Goal: Transaction & Acquisition: Book appointment/travel/reservation

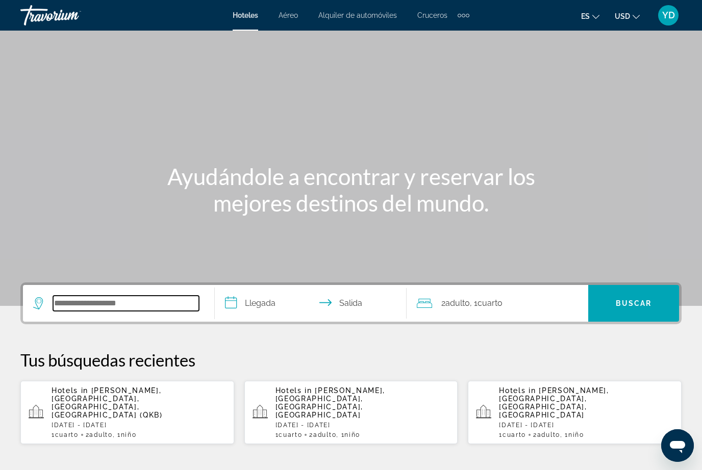
click at [153, 309] on input "Search widget" at bounding box center [126, 303] width 146 height 15
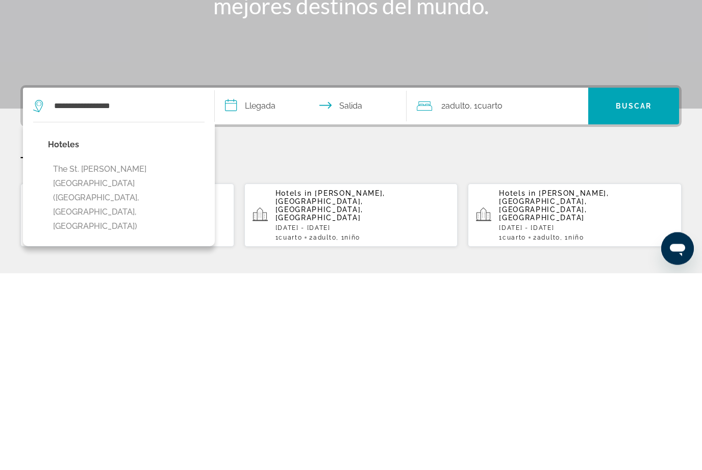
click at [130, 357] on button "The St. [PERSON_NAME][GEOGRAPHIC_DATA] ([GEOGRAPHIC_DATA], [GEOGRAPHIC_DATA], […" at bounding box center [126, 395] width 157 height 77
type input "**********"
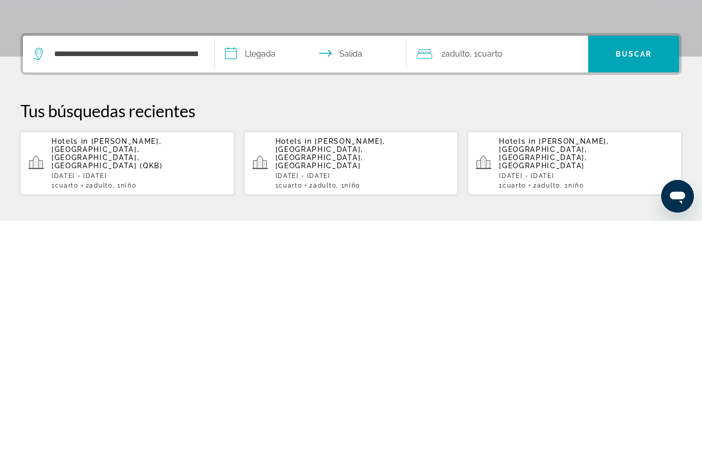
click at [267, 285] on input "**********" at bounding box center [313, 305] width 196 height 40
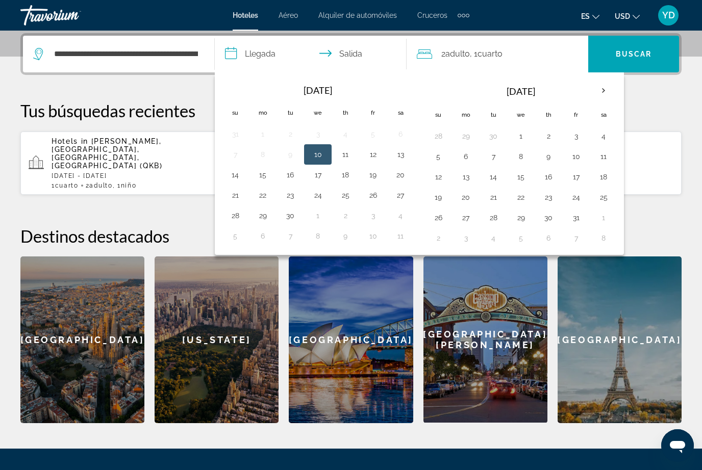
click at [396, 201] on button "27" at bounding box center [400, 195] width 16 height 14
click at [236, 219] on button "28" at bounding box center [235, 216] width 16 height 14
type input "**********"
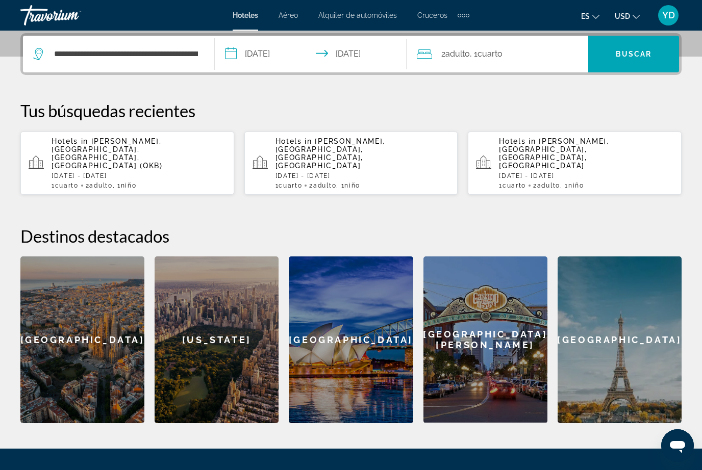
click at [528, 65] on div "2 Adulto Adulto , 1 Cuarto habitaciones" at bounding box center [502, 54] width 171 height 37
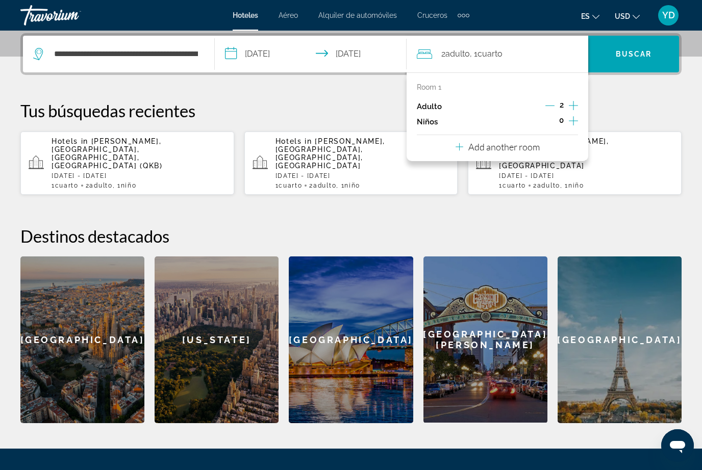
click at [570, 127] on button "Increment children" at bounding box center [573, 121] width 9 height 15
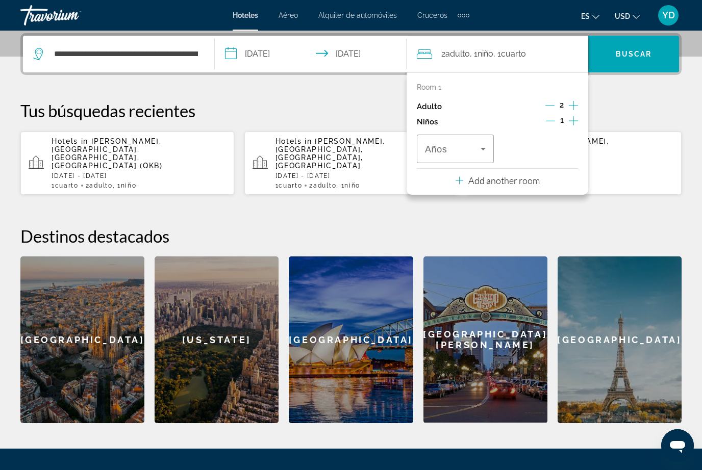
click at [478, 151] on icon "Travelers: 2 adults, 1 child" at bounding box center [483, 149] width 12 height 12
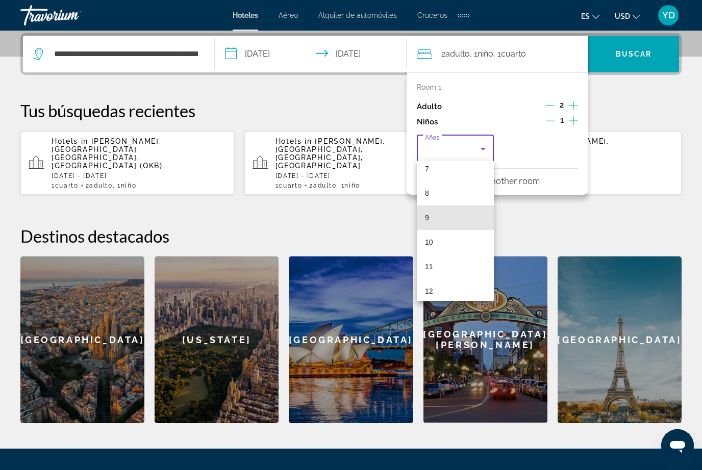
scroll to position [194, 0]
click at [441, 281] on mat-option "12" at bounding box center [455, 277] width 77 height 24
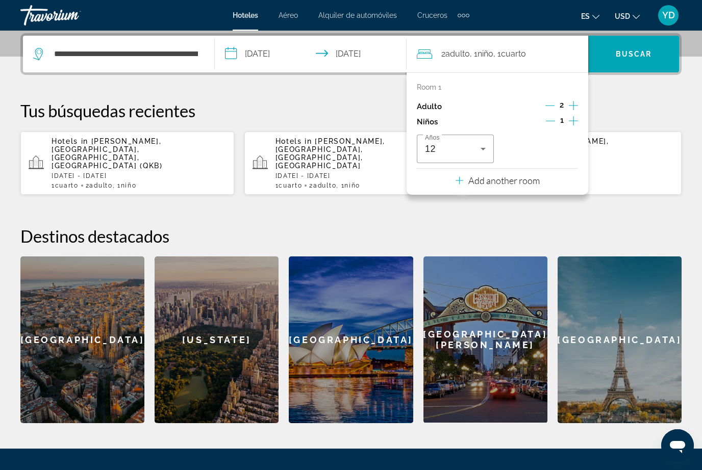
click at [644, 57] on span "Buscar" at bounding box center [634, 54] width 36 height 8
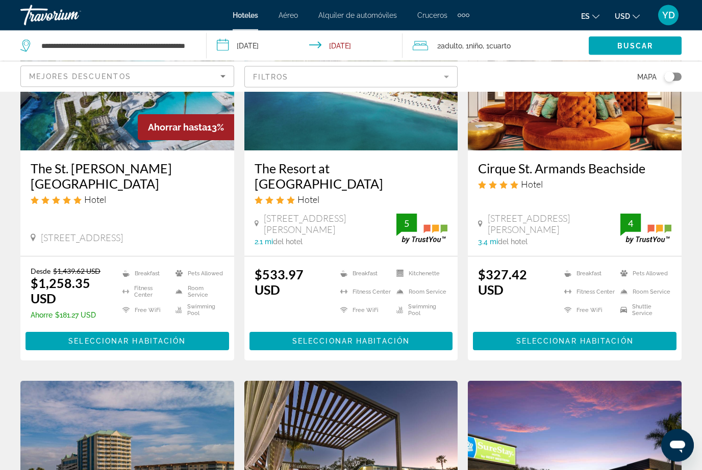
scroll to position [141, 0]
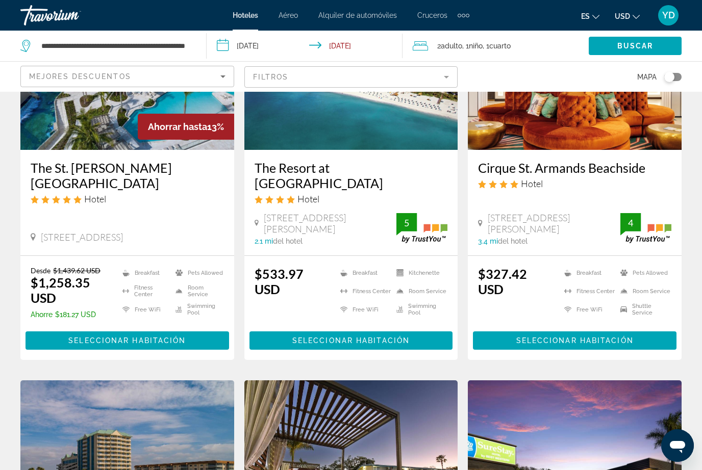
click at [180, 334] on span "Main content" at bounding box center [128, 341] width 204 height 24
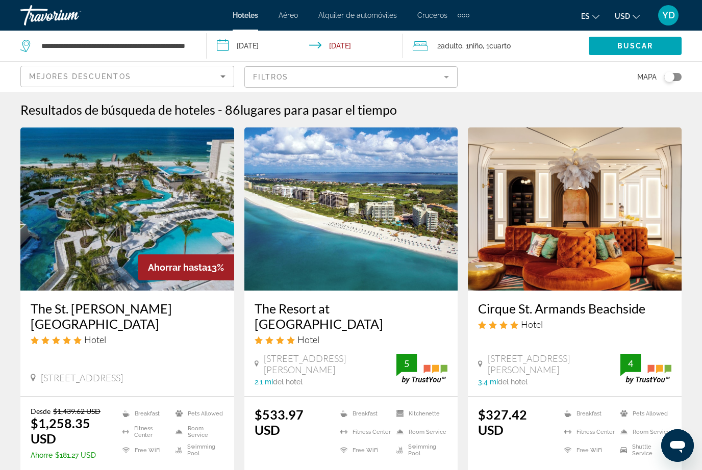
click at [276, 45] on input "**********" at bounding box center [307, 48] width 201 height 34
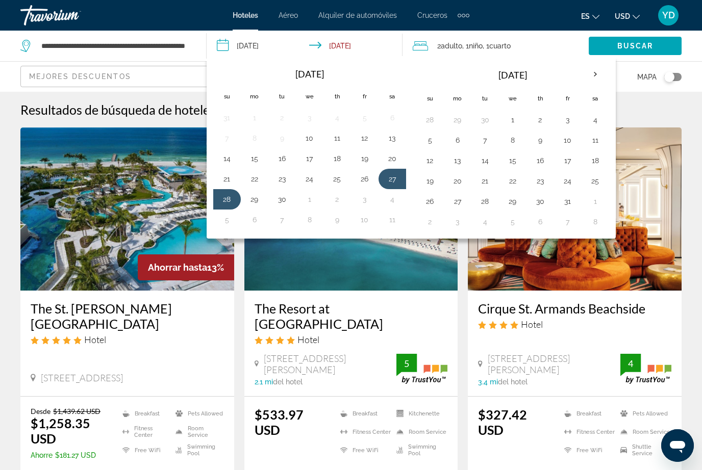
click at [593, 145] on button "11" at bounding box center [595, 140] width 16 height 14
click at [452, 165] on button "13" at bounding box center [458, 161] width 16 height 14
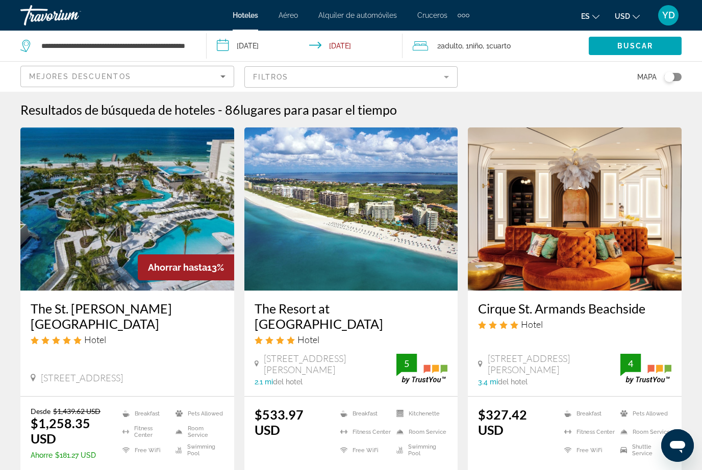
click at [265, 53] on input "**********" at bounding box center [307, 48] width 201 height 34
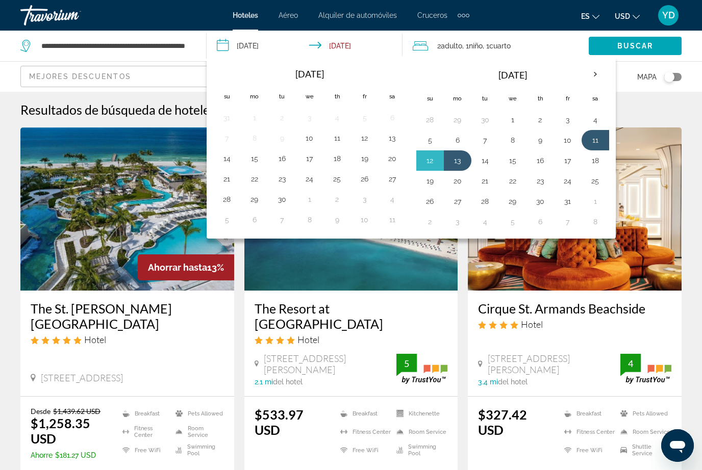
click at [562, 138] on button "10" at bounding box center [568, 140] width 16 height 14
click at [431, 166] on button "12" at bounding box center [430, 161] width 16 height 14
type input "**********"
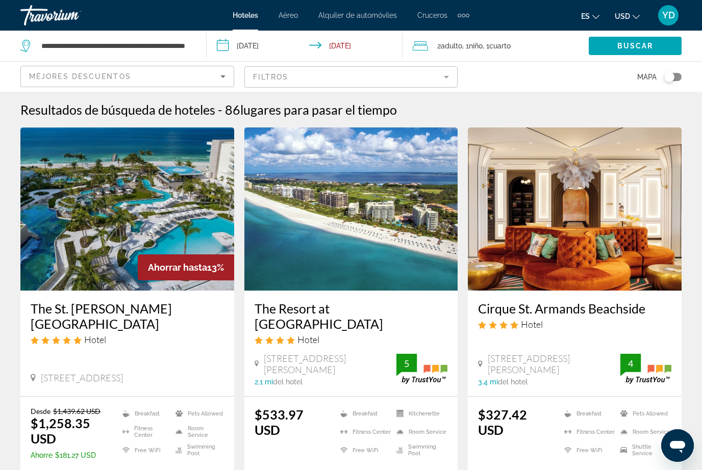
click at [655, 52] on span "Search widget" at bounding box center [635, 46] width 93 height 24
click at [188, 229] on img "Main content" at bounding box center [127, 209] width 214 height 163
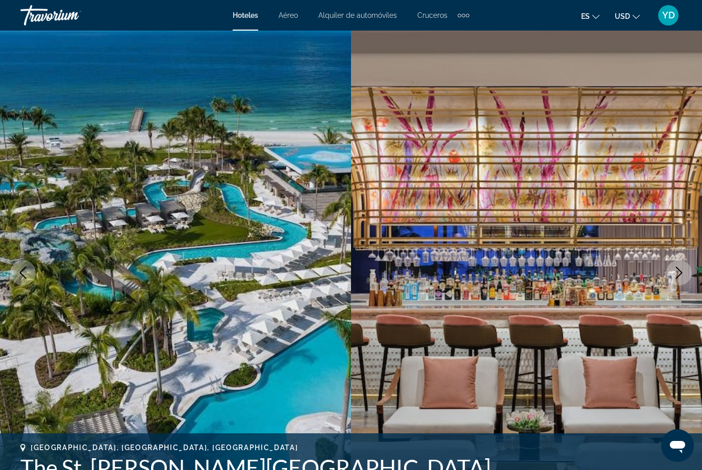
click at [689, 282] on img "Main content" at bounding box center [526, 273] width 351 height 485
click at [679, 276] on icon "Next image" at bounding box center [679, 273] width 12 height 12
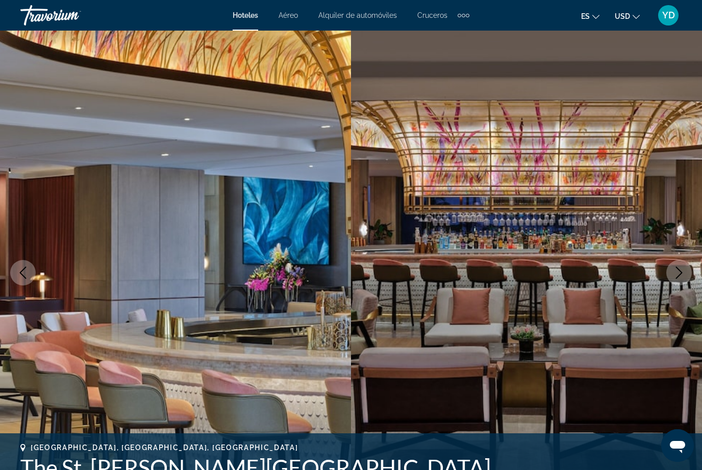
click at [676, 286] on img "Main content" at bounding box center [526, 273] width 351 height 485
click at [686, 277] on button "Next image" at bounding box center [679, 273] width 26 height 26
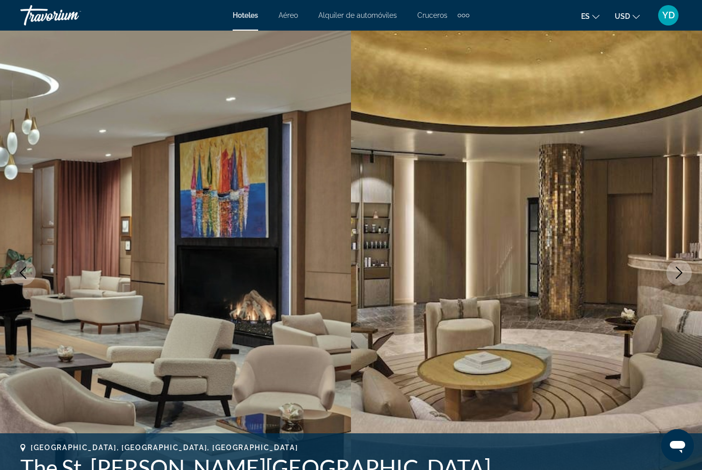
click at [682, 283] on button "Next image" at bounding box center [679, 273] width 26 height 26
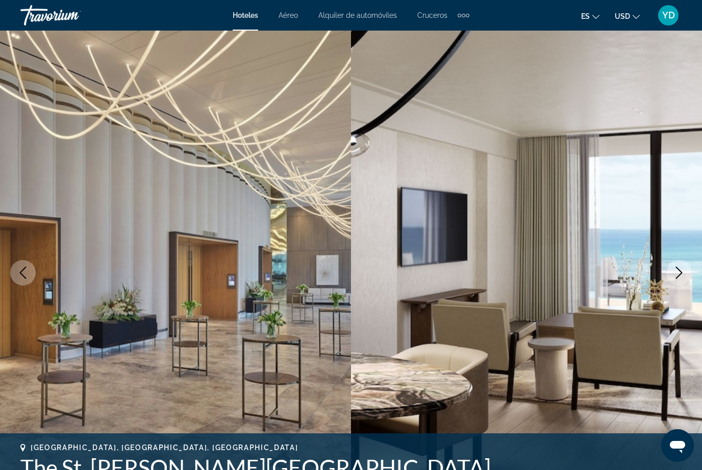
click at [684, 283] on button "Next image" at bounding box center [679, 273] width 26 height 26
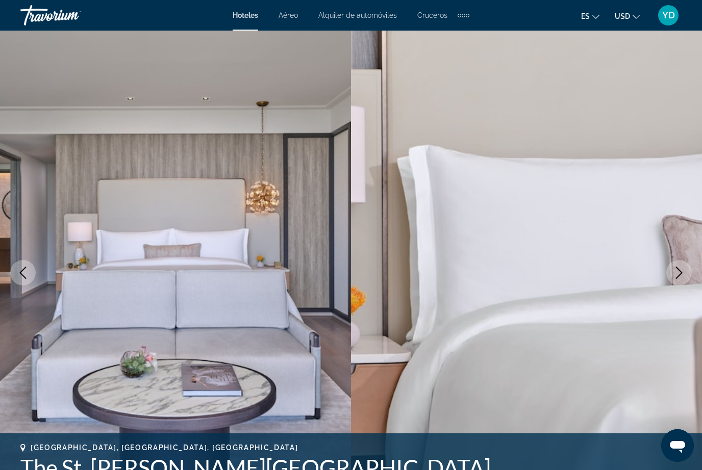
click at [685, 282] on button "Next image" at bounding box center [679, 273] width 26 height 26
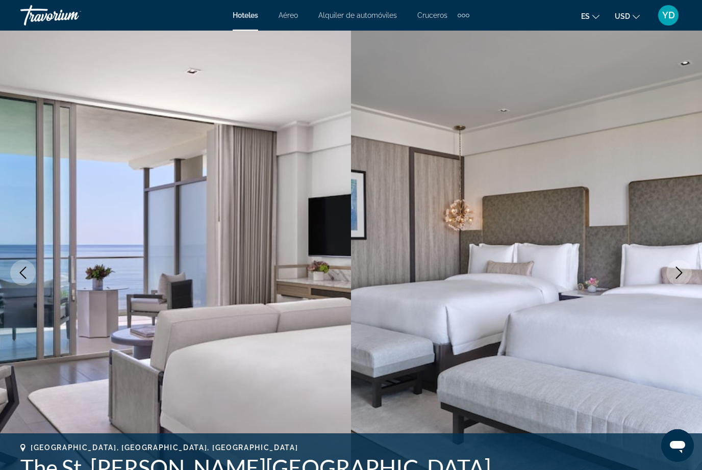
click at [687, 281] on button "Next image" at bounding box center [679, 273] width 26 height 26
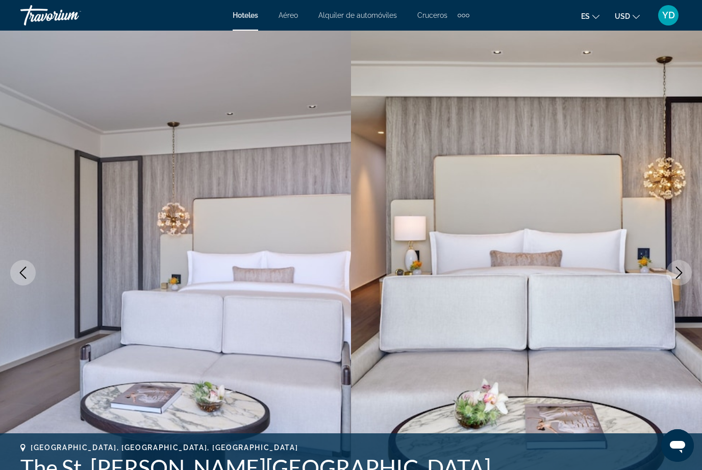
click at [684, 283] on button "Next image" at bounding box center [679, 273] width 26 height 26
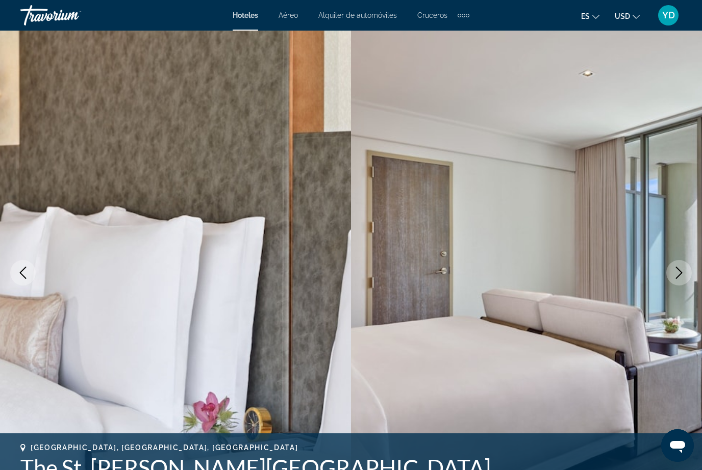
click at [682, 284] on button "Next image" at bounding box center [679, 273] width 26 height 26
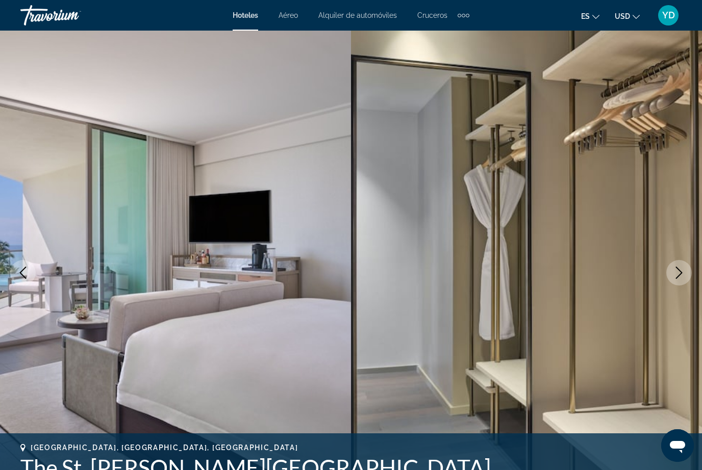
click at [681, 287] on img "Main content" at bounding box center [526, 273] width 351 height 485
click at [683, 287] on img "Main content" at bounding box center [526, 273] width 351 height 485
click at [687, 282] on button "Next image" at bounding box center [679, 273] width 26 height 26
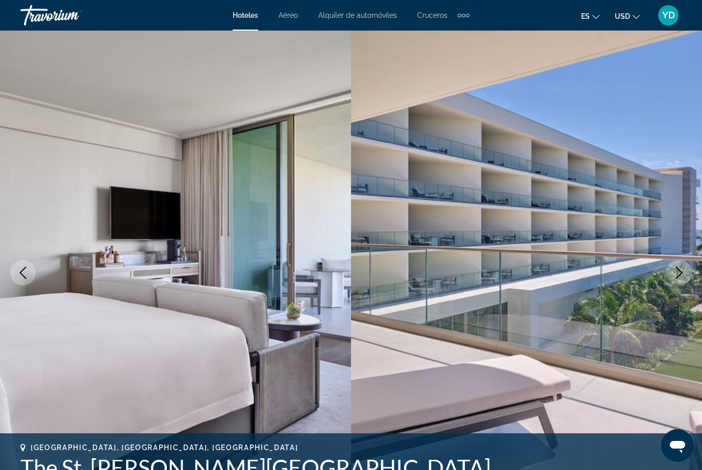
click at [683, 284] on button "Next image" at bounding box center [679, 273] width 26 height 26
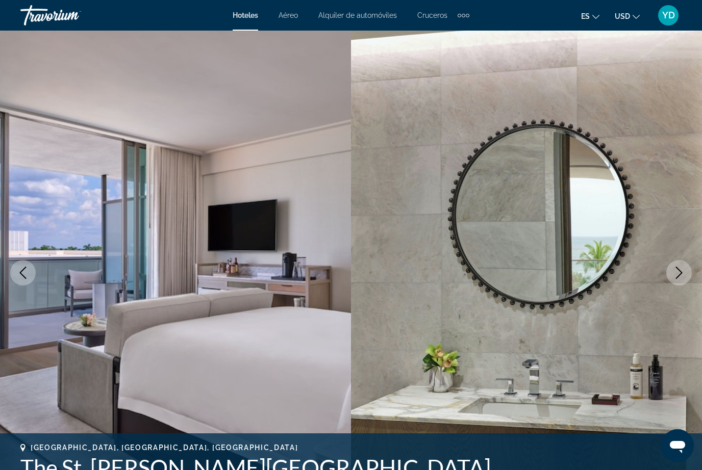
click at [685, 283] on button "Next image" at bounding box center [679, 273] width 26 height 26
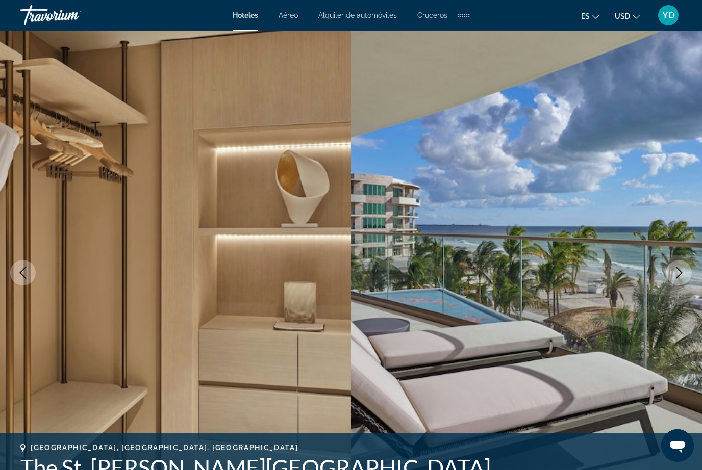
click at [684, 285] on img "Main content" at bounding box center [526, 273] width 351 height 485
click at [689, 280] on button "Next image" at bounding box center [679, 273] width 26 height 26
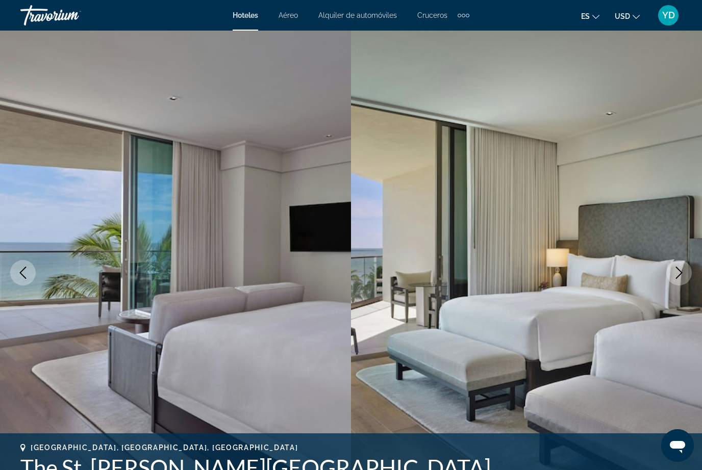
click at [683, 284] on button "Next image" at bounding box center [679, 273] width 26 height 26
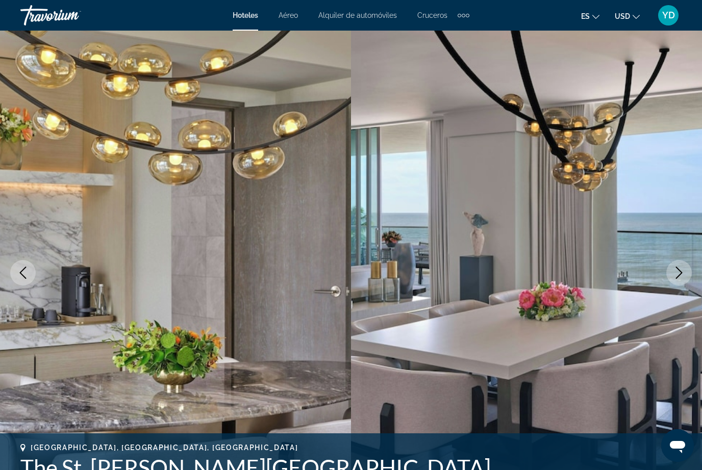
click at [683, 284] on button "Next image" at bounding box center [679, 273] width 26 height 26
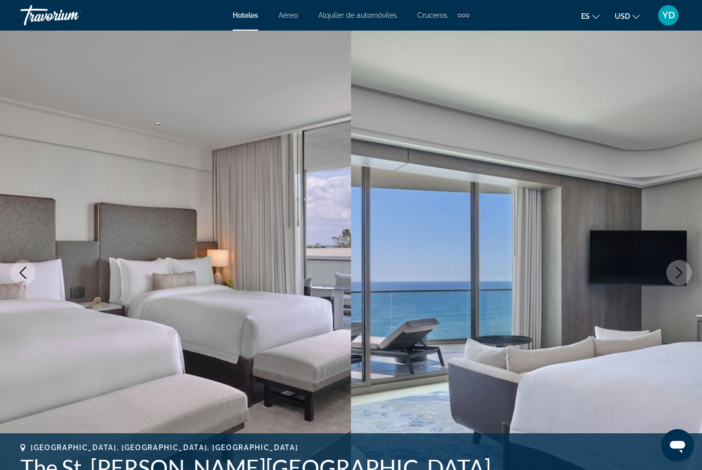
click at [684, 284] on button "Next image" at bounding box center [679, 273] width 26 height 26
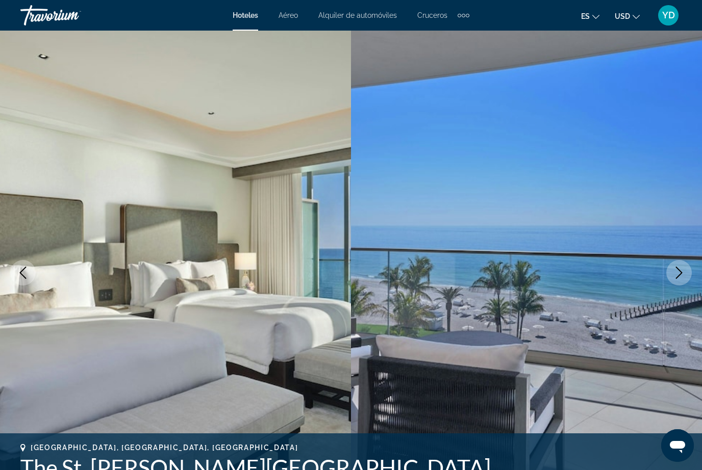
click at [686, 281] on button "Next image" at bounding box center [679, 273] width 26 height 26
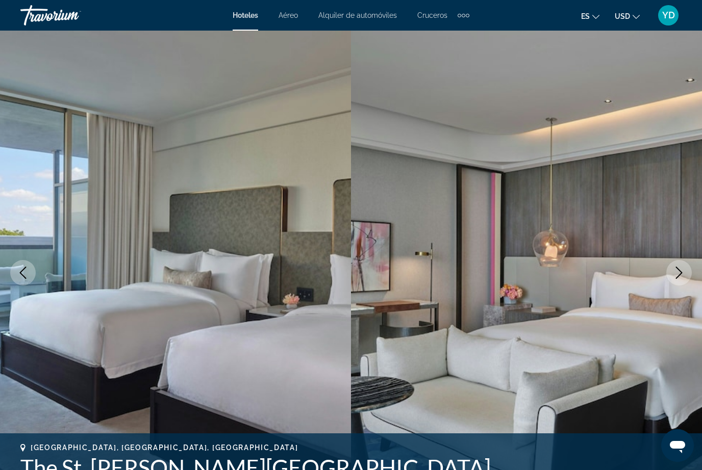
click at [684, 285] on img "Main content" at bounding box center [526, 273] width 351 height 485
click at [687, 279] on button "Next image" at bounding box center [679, 273] width 26 height 26
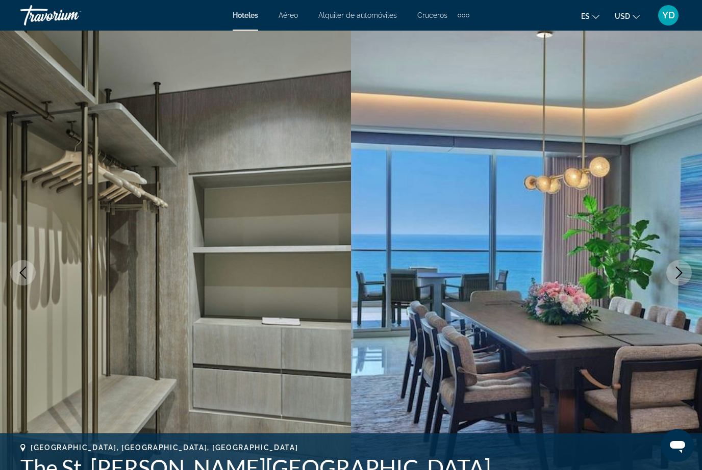
click at [683, 275] on icon "Next image" at bounding box center [679, 273] width 12 height 12
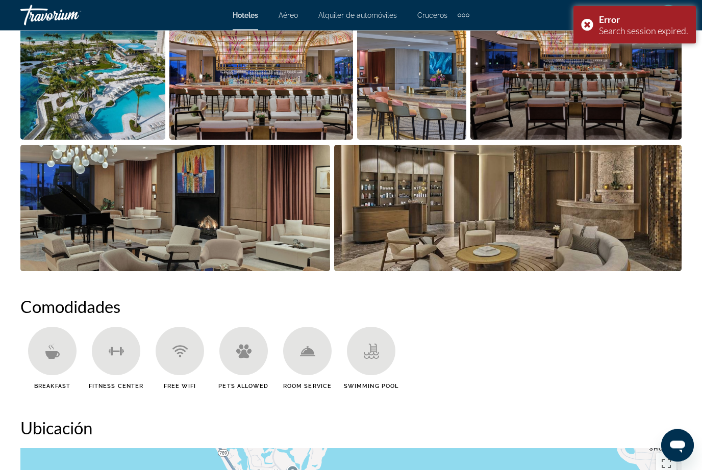
scroll to position [672, 0]
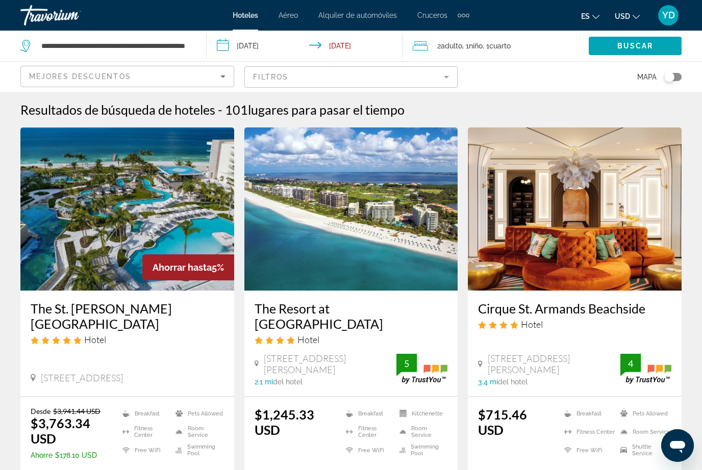
click at [239, 52] on input "**********" at bounding box center [307, 48] width 201 height 34
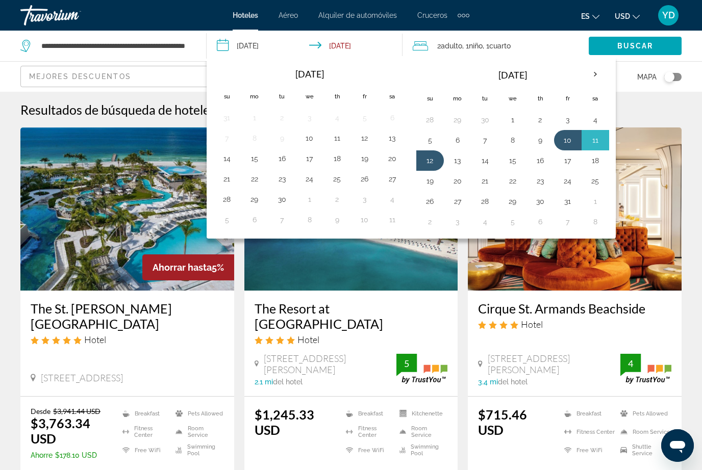
click at [397, 165] on button "20" at bounding box center [392, 159] width 16 height 14
click at [221, 180] on button "21" at bounding box center [227, 179] width 16 height 14
type input "**********"
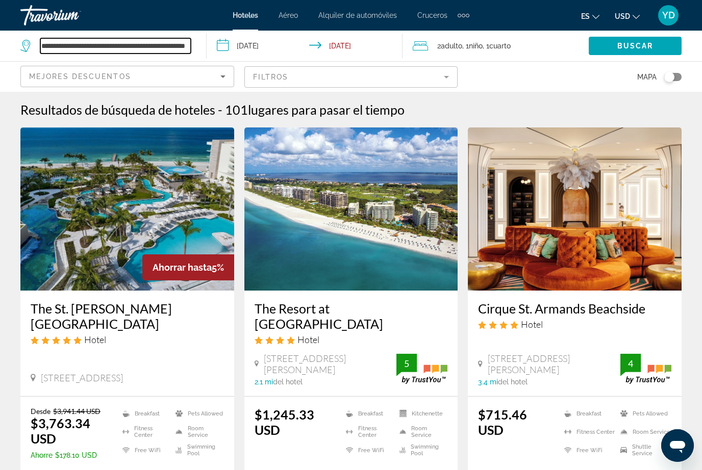
click at [190, 43] on input "**********" at bounding box center [115, 45] width 151 height 15
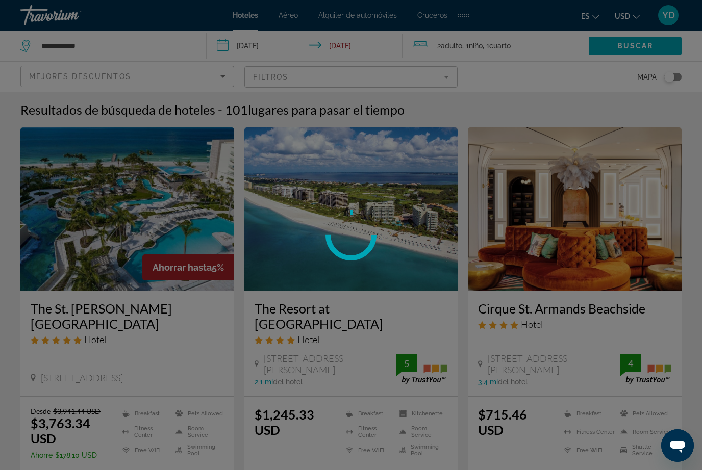
click at [90, 57] on div at bounding box center [351, 235] width 702 height 470
click at [92, 56] on div at bounding box center [351, 235] width 702 height 470
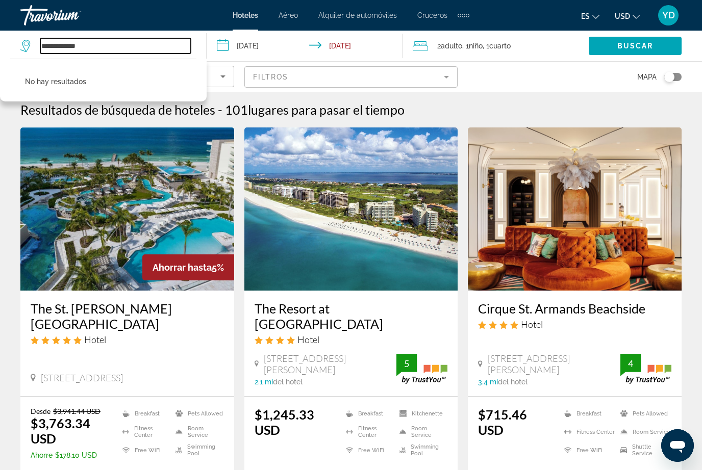
click at [89, 54] on input "**********" at bounding box center [115, 45] width 151 height 15
click at [87, 53] on input "**********" at bounding box center [115, 45] width 151 height 15
type input "*"
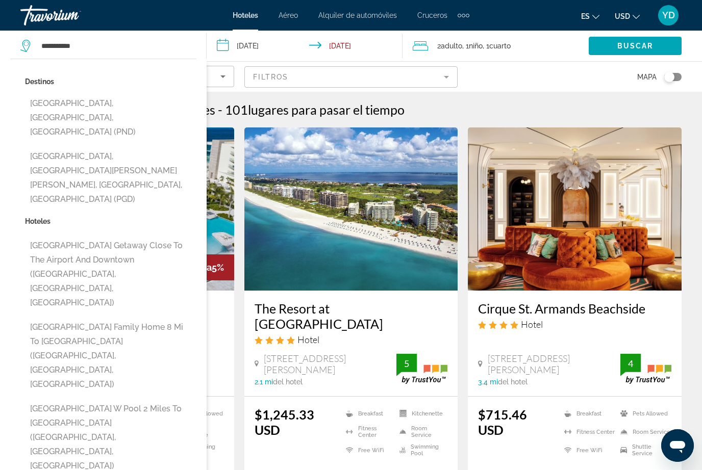
click at [110, 147] on button "[GEOGRAPHIC_DATA], [GEOGRAPHIC_DATA][PERSON_NAME][PERSON_NAME], [GEOGRAPHIC_DAT…" at bounding box center [110, 178] width 171 height 62
type input "**********"
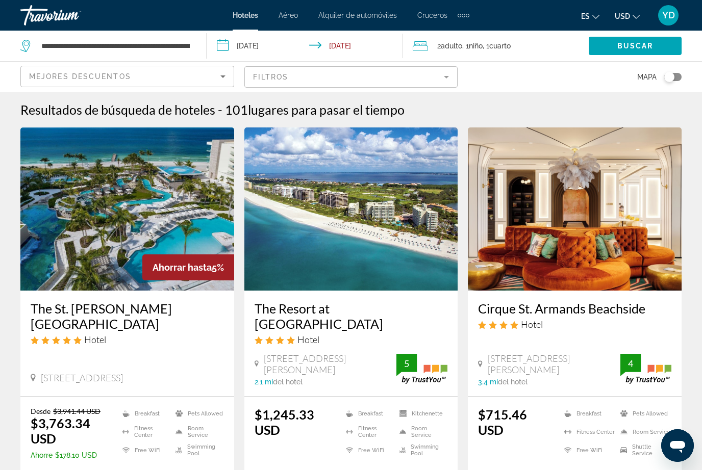
click at [536, 49] on div "2 Adulto Adulto , 1 Niño Niños , 1 Cuarto habitaciones" at bounding box center [501, 46] width 176 height 14
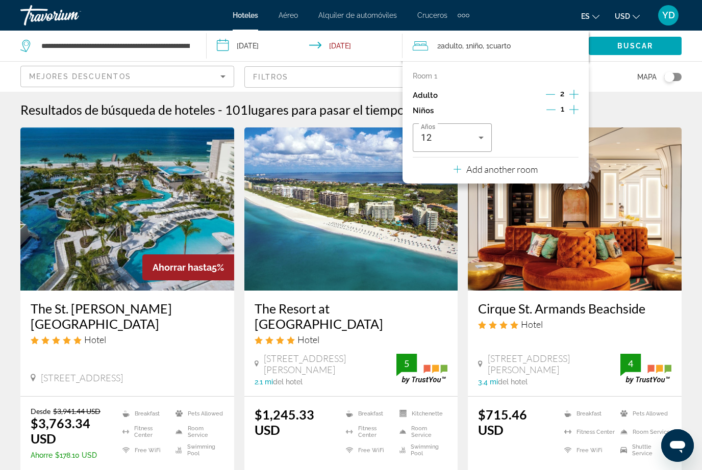
click at [380, 53] on input "**********" at bounding box center [307, 48] width 201 height 34
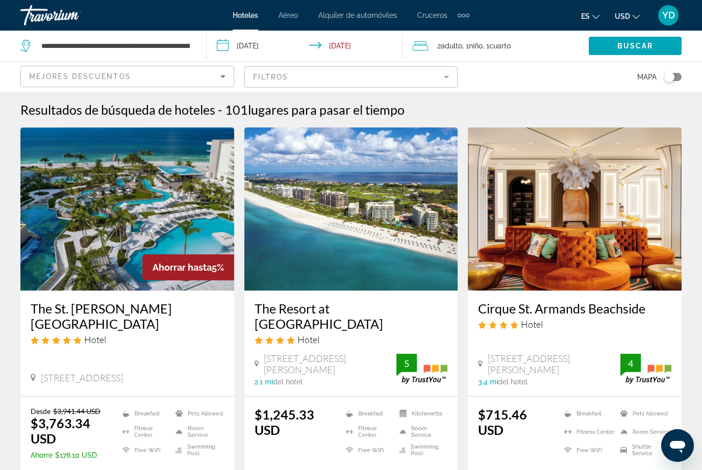
click at [184, 176] on img "Main content" at bounding box center [127, 209] width 214 height 163
click at [190, 47] on input "**********" at bounding box center [115, 45] width 151 height 15
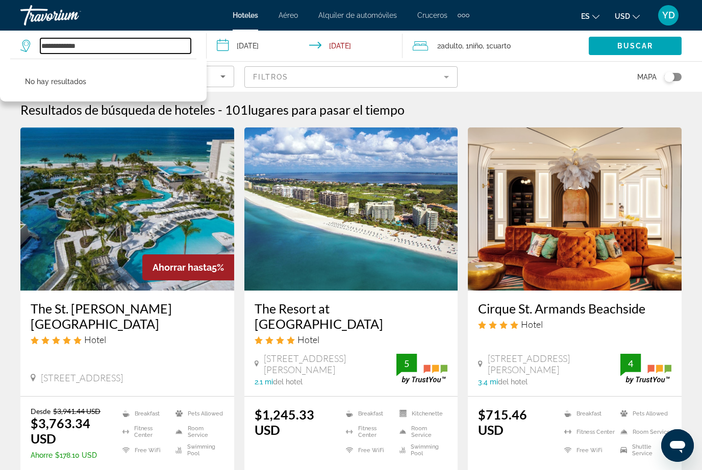
click at [122, 40] on input "**********" at bounding box center [115, 45] width 151 height 15
type input "*"
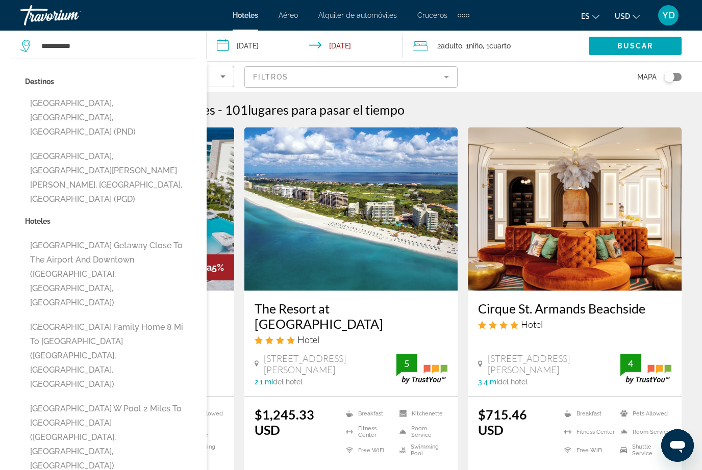
click at [143, 147] on button "[GEOGRAPHIC_DATA], [GEOGRAPHIC_DATA][PERSON_NAME][PERSON_NAME], [GEOGRAPHIC_DAT…" at bounding box center [110, 178] width 171 height 62
type input "**********"
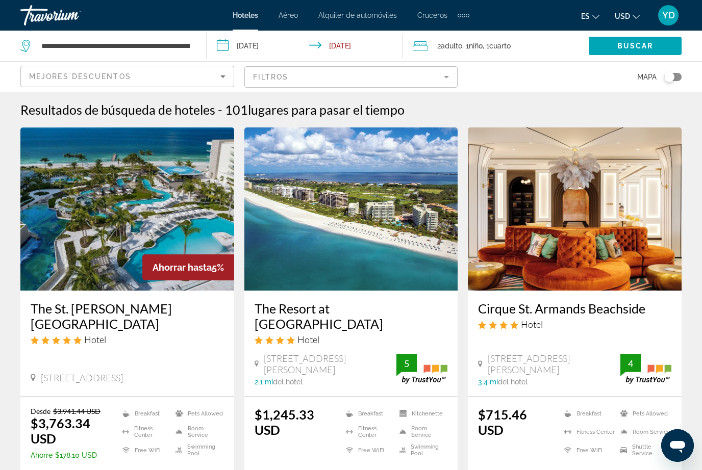
click at [286, 48] on input "**********" at bounding box center [307, 48] width 201 height 34
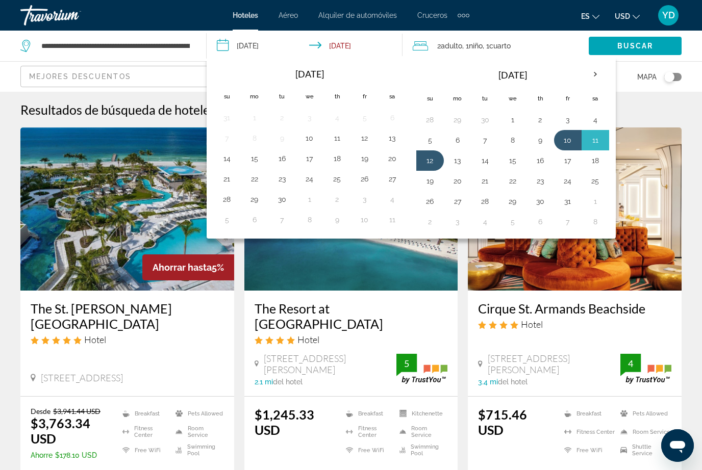
click at [390, 165] on button "20" at bounding box center [392, 159] width 16 height 14
click at [229, 186] on button "21" at bounding box center [227, 179] width 16 height 14
type input "**********"
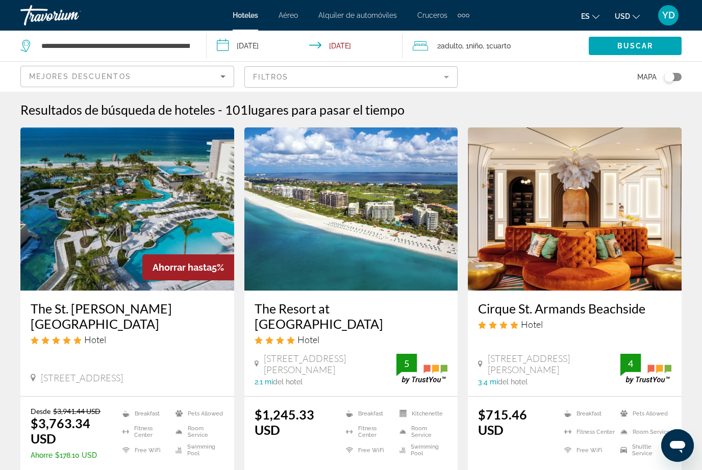
click at [528, 53] on div "2 Adulto Adulto , 1 Niño Niños , 1 Cuarto habitaciones" at bounding box center [501, 46] width 176 height 14
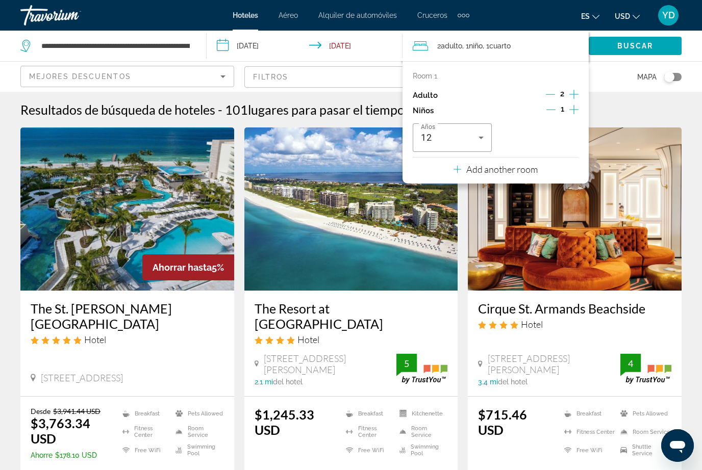
click at [548, 99] on button "Decrement adults" at bounding box center [550, 95] width 9 height 12
click at [570, 99] on icon "Increment adults" at bounding box center [573, 94] width 9 height 12
click at [534, 173] on button "Add another room" at bounding box center [496, 168] width 84 height 21
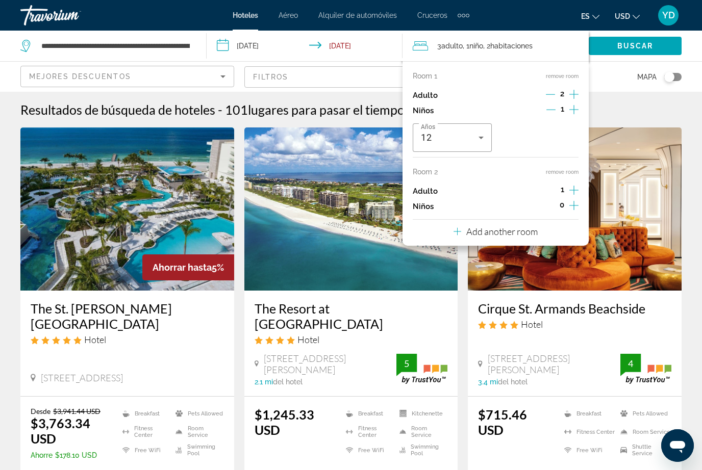
click at [572, 193] on icon "Increment adults" at bounding box center [573, 190] width 9 height 12
click at [578, 189] on icon "Increment adults" at bounding box center [573, 190] width 9 height 12
click at [576, 190] on icon "Increment adults" at bounding box center [573, 190] width 9 height 12
click at [639, 50] on span "Buscar" at bounding box center [635, 46] width 36 height 8
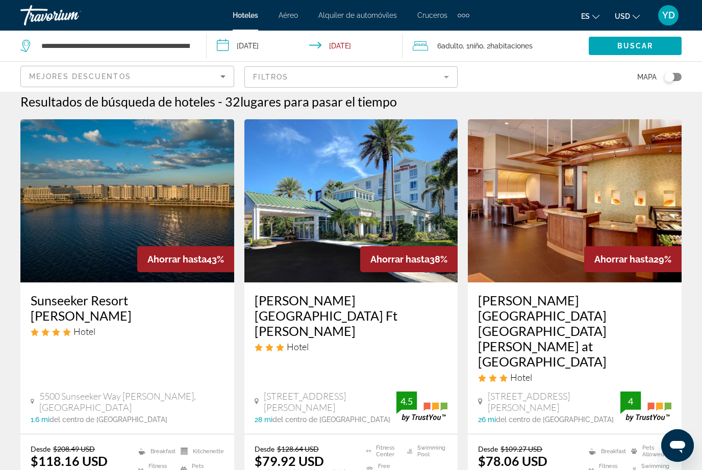
scroll to position [10, 0]
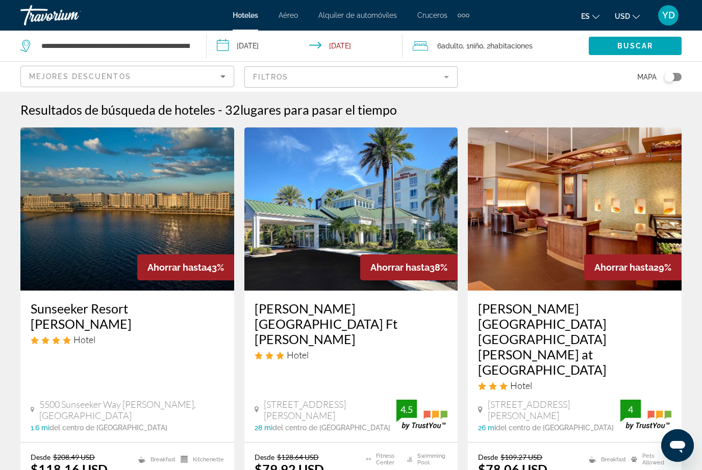
click at [533, 42] on span "habitaciones" at bounding box center [511, 46] width 42 height 8
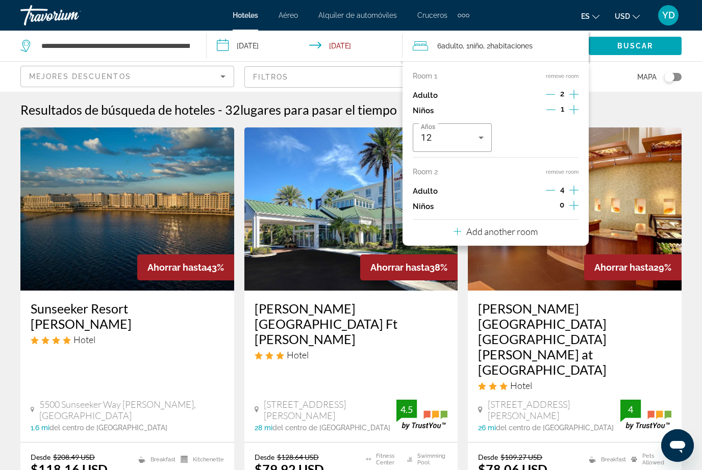
click at [555, 114] on button "Decrement children" at bounding box center [550, 111] width 9 height 12
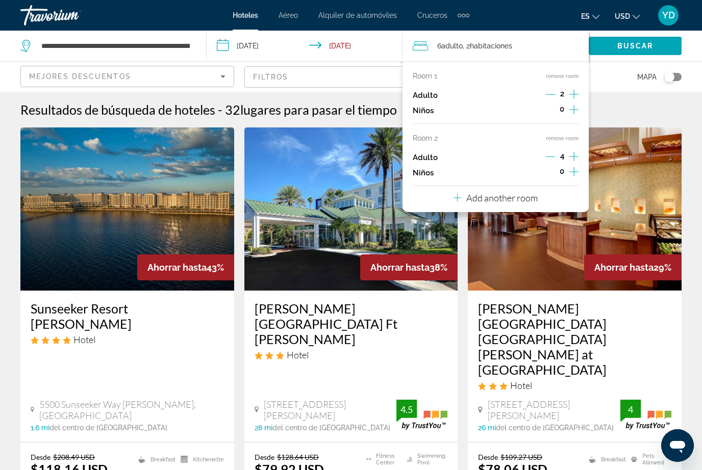
click at [553, 159] on button "Decrement adults" at bounding box center [550, 158] width 9 height 12
click at [552, 160] on button "Decrement adults" at bounding box center [550, 158] width 9 height 12
click at [536, 197] on p "Add another room" at bounding box center [501, 197] width 71 height 11
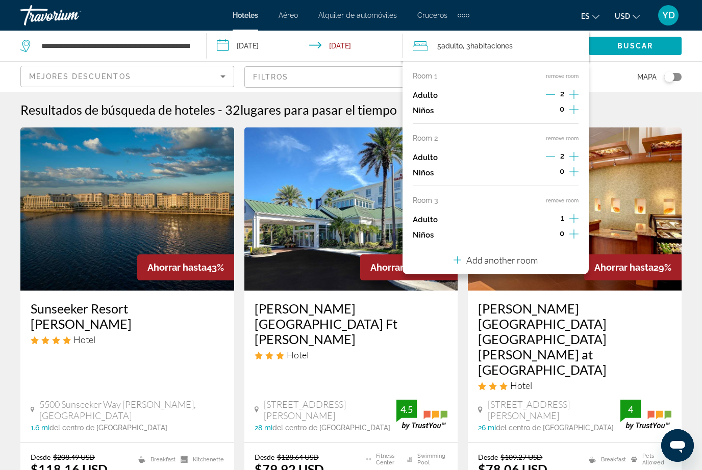
click at [572, 232] on icon "Increment children" at bounding box center [573, 234] width 9 height 12
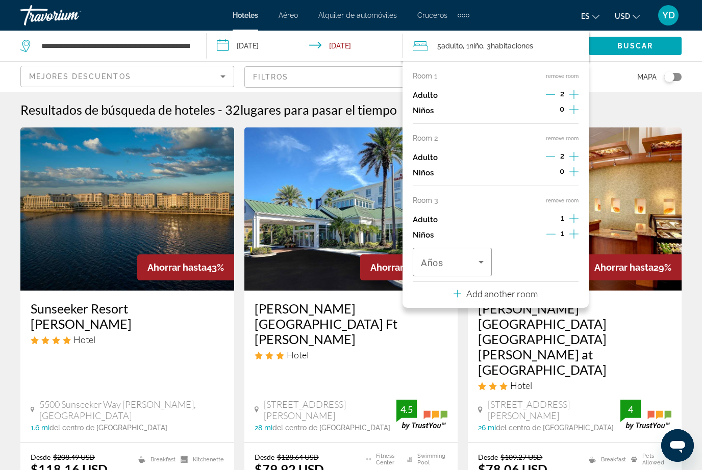
click at [478, 260] on icon "Travelers: 5 adults, 1 child" at bounding box center [481, 262] width 12 height 12
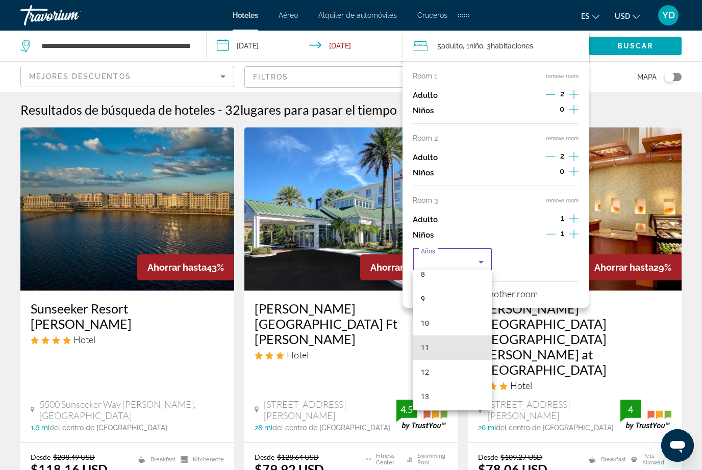
scroll to position [210, 0]
click at [444, 377] on mat-option "12" at bounding box center [452, 371] width 79 height 24
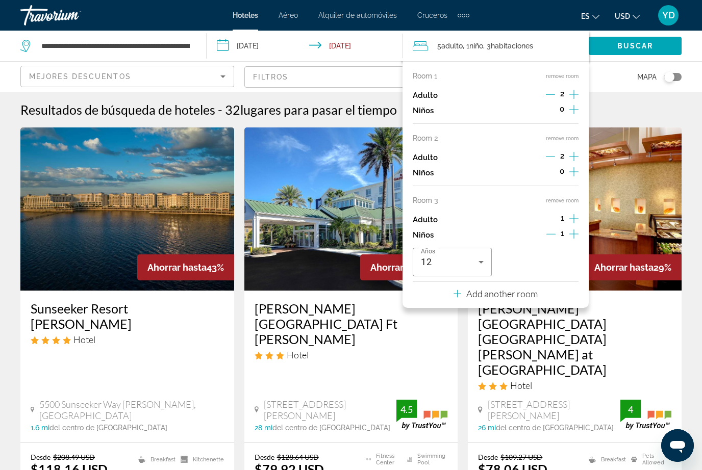
click at [657, 53] on span "Search widget" at bounding box center [635, 46] width 93 height 24
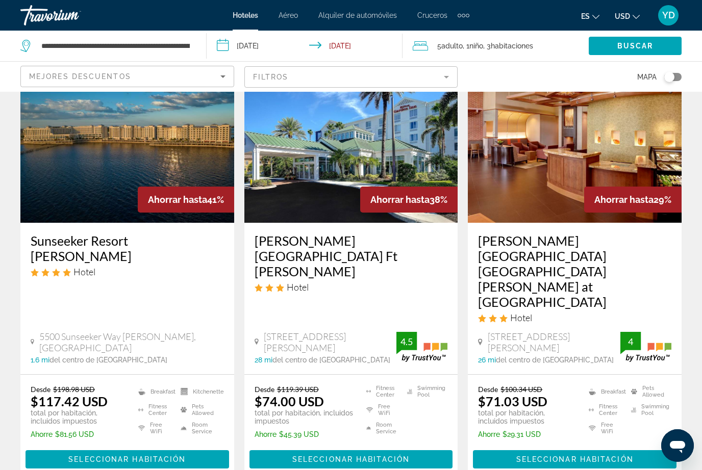
scroll to position [80, 0]
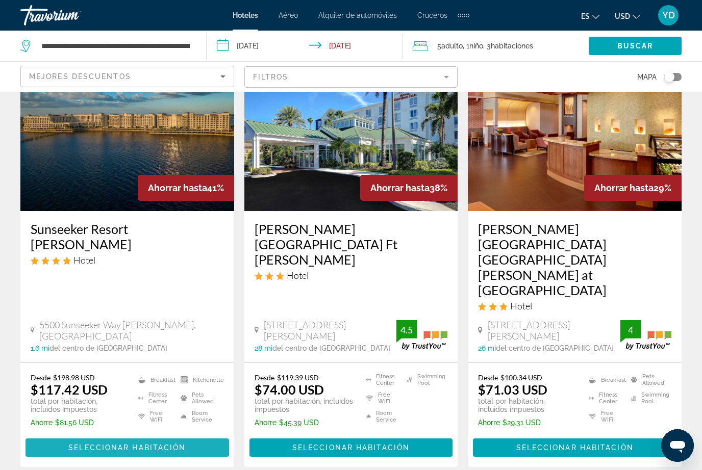
click at [184, 444] on span "Seleccionar habitación" at bounding box center [126, 448] width 117 height 8
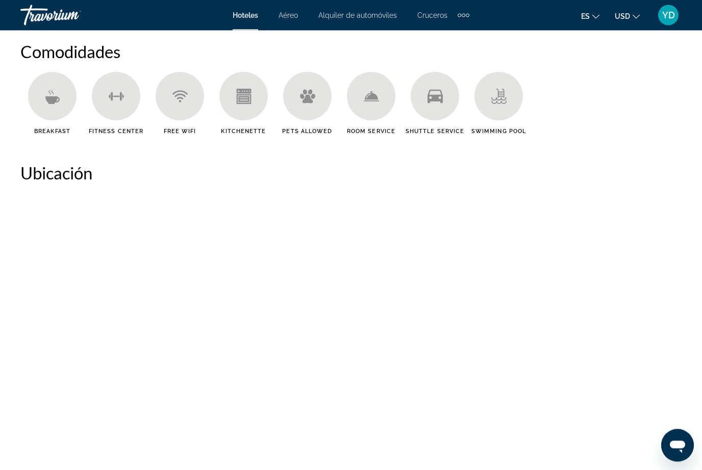
scroll to position [1015, 0]
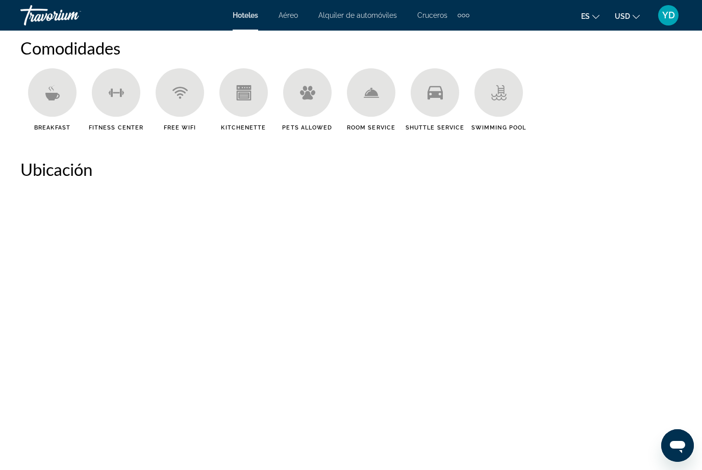
click at [52, 102] on div "Main content" at bounding box center [52, 92] width 48 height 48
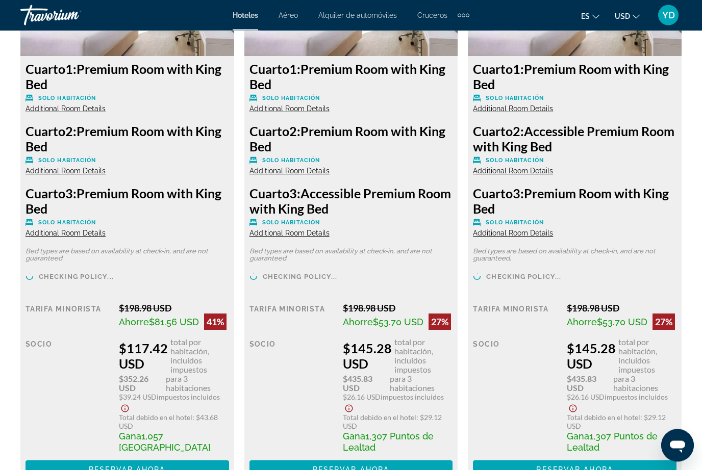
scroll to position [1694, 0]
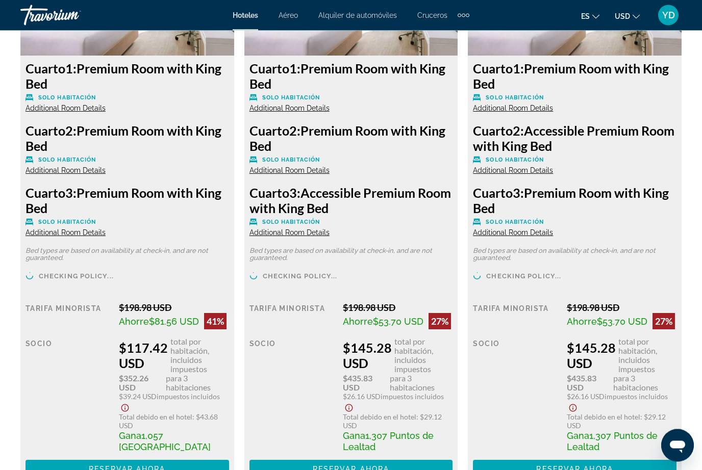
click at [179, 470] on span "Main content" at bounding box center [128, 470] width 204 height 24
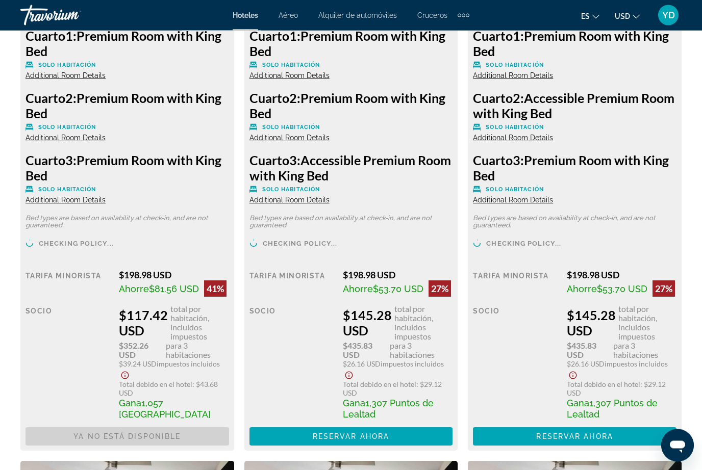
scroll to position [1728, 0]
click at [412, 443] on span "Main content" at bounding box center [352, 437] width 204 height 24
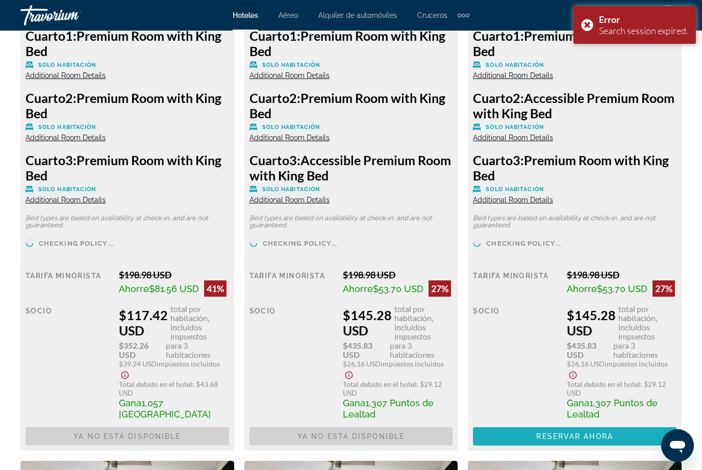
click at [633, 448] on span "Main content" at bounding box center [575, 437] width 204 height 24
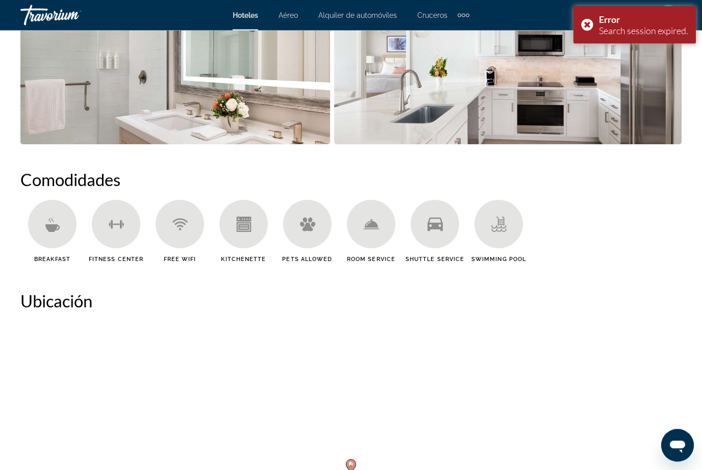
scroll to position [883, 0]
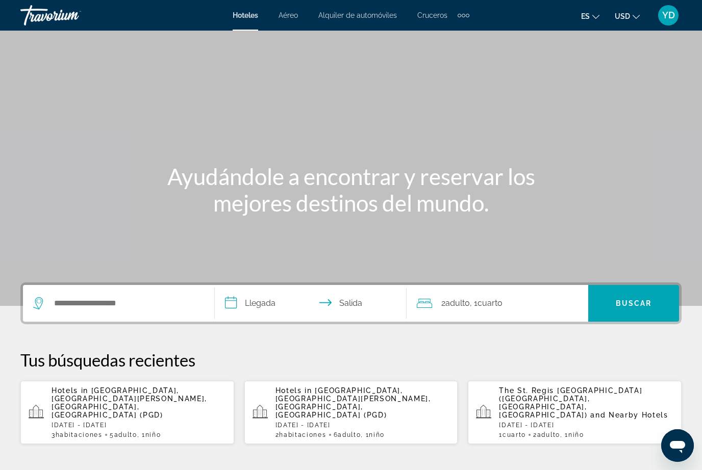
click at [144, 318] on div "Search widget" at bounding box center [118, 303] width 171 height 37
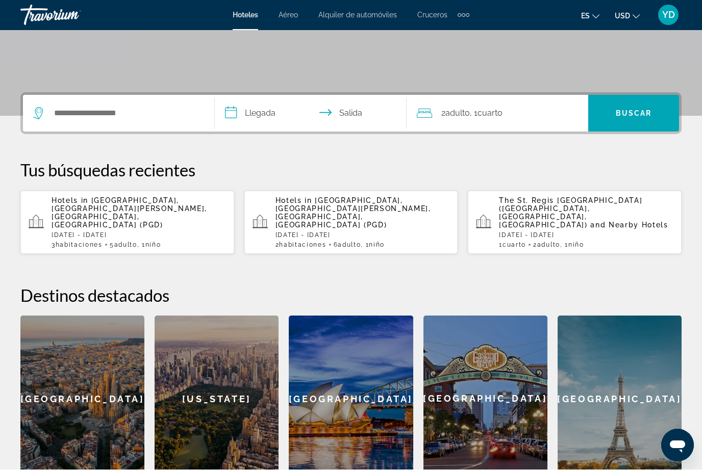
scroll to position [250, 0]
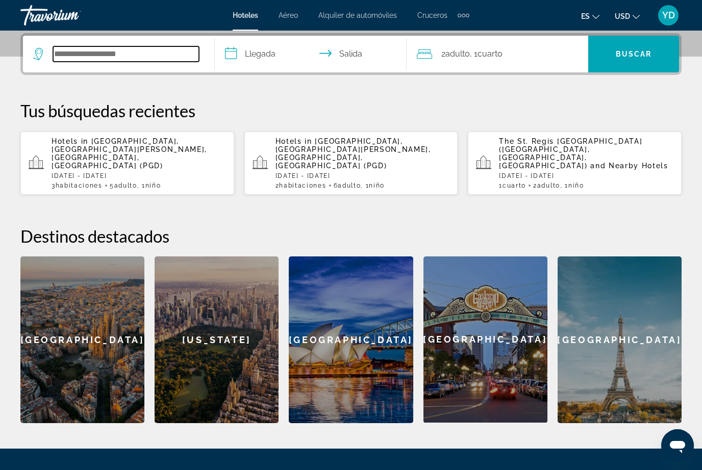
click at [115, 59] on input "Search widget" at bounding box center [126, 53] width 146 height 15
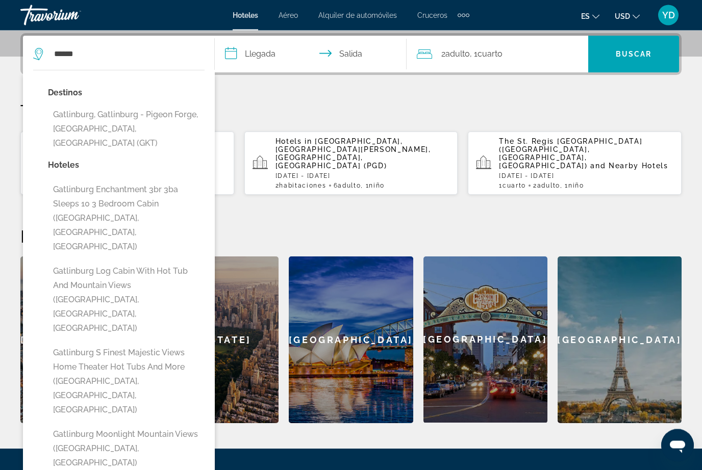
click at [128, 131] on button "Gatlinburg, Gatlinburg - Pigeon Forge, TN, United States (GKT)" at bounding box center [126, 130] width 157 height 48
type input "**********"
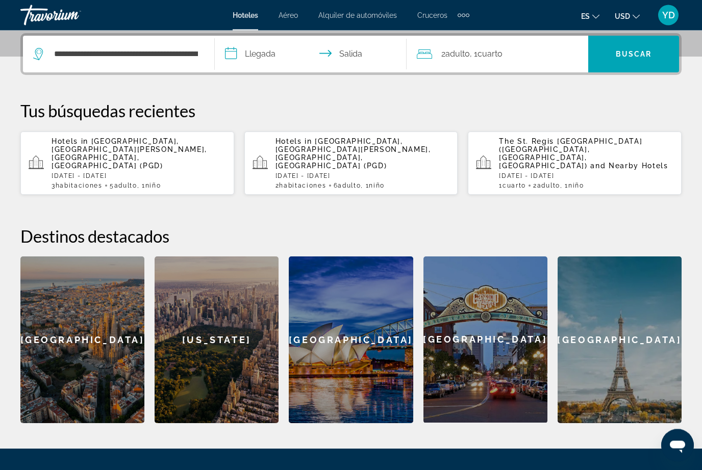
click at [252, 62] on input "**********" at bounding box center [313, 56] width 196 height 40
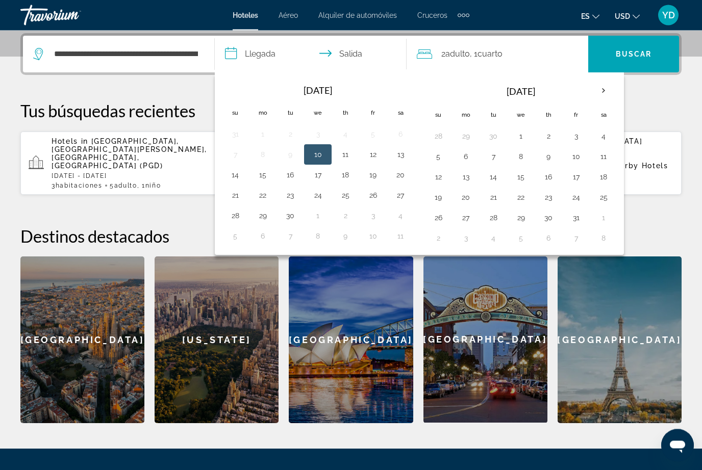
scroll to position [250, 0]
click at [603, 101] on th "Next month" at bounding box center [604, 91] width 28 height 22
click at [466, 222] on button "24" at bounding box center [466, 218] width 16 height 14
click at [606, 223] on button "29" at bounding box center [603, 218] width 16 height 14
type input "**********"
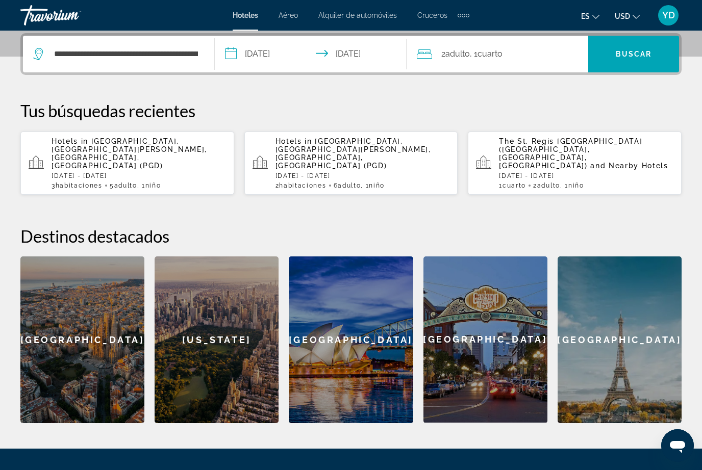
click at [500, 61] on div "2 Adulto Adulto , 1 Cuarto habitaciones" at bounding box center [502, 54] width 171 height 37
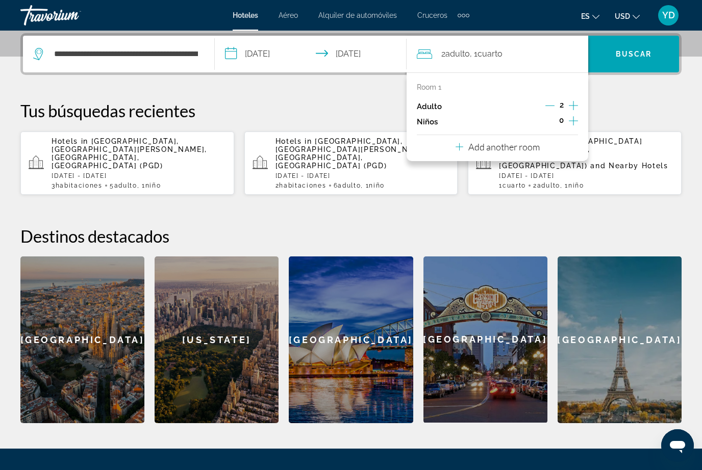
click at [570, 108] on icon "Increment adults" at bounding box center [573, 105] width 9 height 12
click at [570, 110] on icon "Increment adults" at bounding box center [573, 105] width 9 height 12
click at [572, 110] on icon "Increment adults" at bounding box center [573, 105] width 9 height 12
click at [573, 108] on icon "Increment adults" at bounding box center [573, 105] width 9 height 9
click at [548, 111] on button "Decrement adults" at bounding box center [549, 107] width 9 height 12
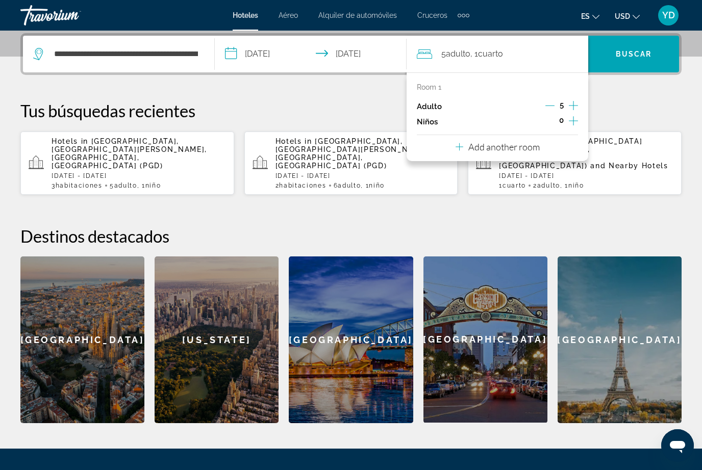
click at [551, 111] on button "Decrement adults" at bounding box center [549, 107] width 9 height 12
click at [554, 110] on button "Decrement adults" at bounding box center [549, 107] width 9 height 12
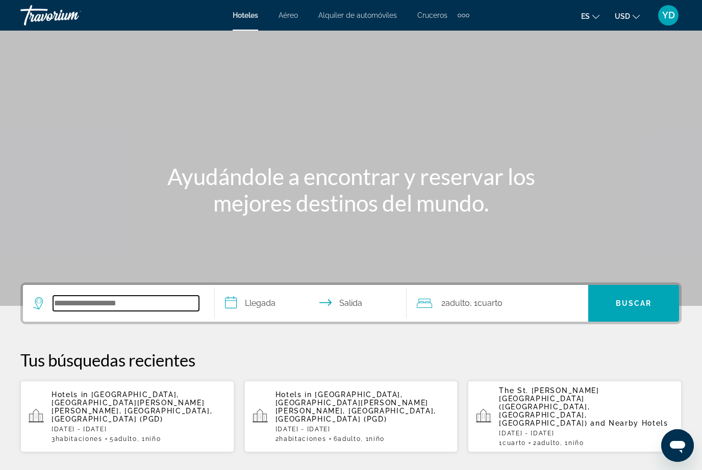
click at [81, 311] on input "Search widget" at bounding box center [126, 303] width 146 height 15
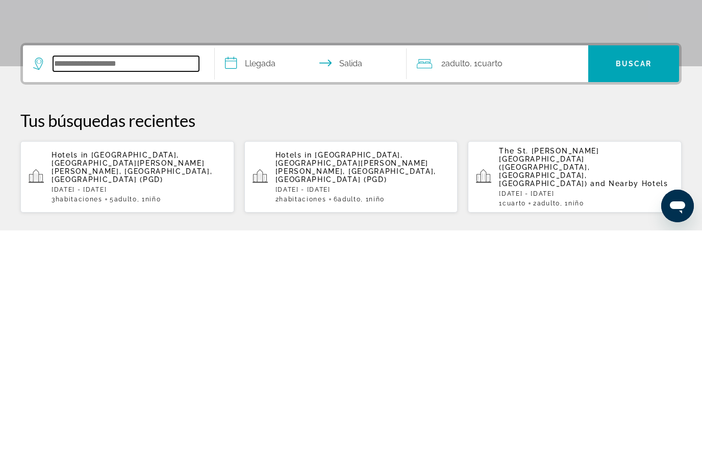
click at [80, 296] on input "Search widget" at bounding box center [126, 303] width 146 height 15
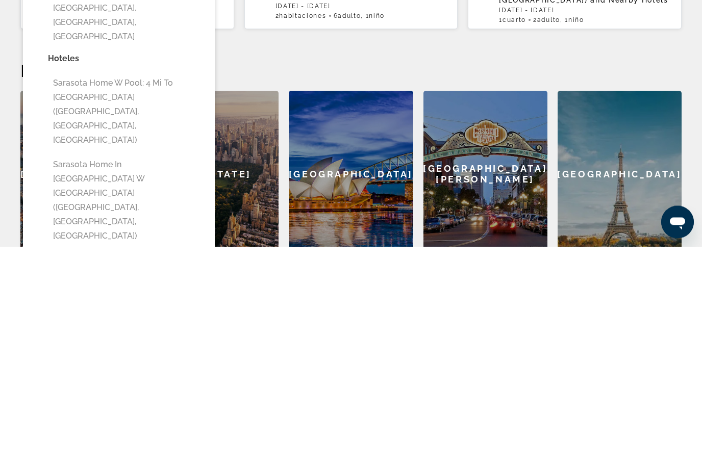
scroll to position [200, 0]
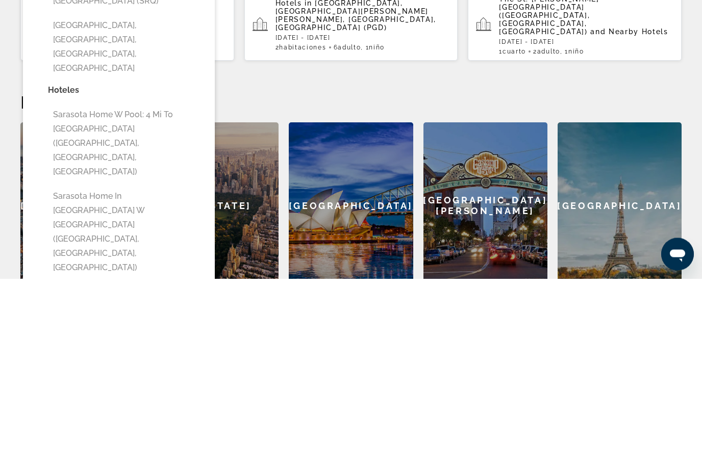
type input "**********"
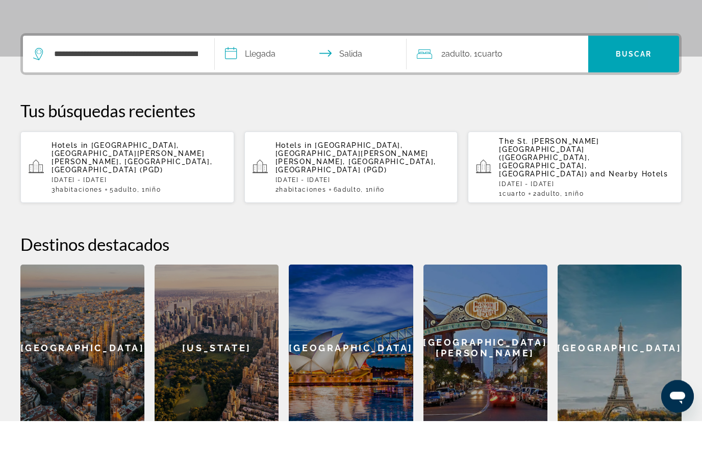
click at [269, 85] on input "**********" at bounding box center [313, 105] width 196 height 40
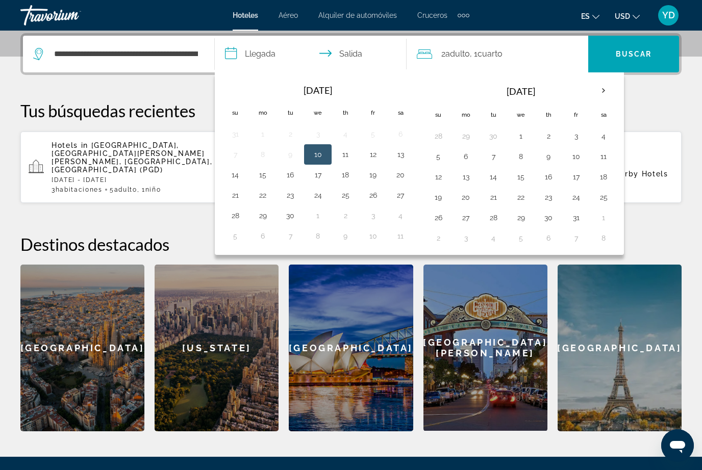
click at [572, 140] on button "3" at bounding box center [576, 136] width 16 height 14
click at [603, 141] on button "4" at bounding box center [603, 136] width 16 height 14
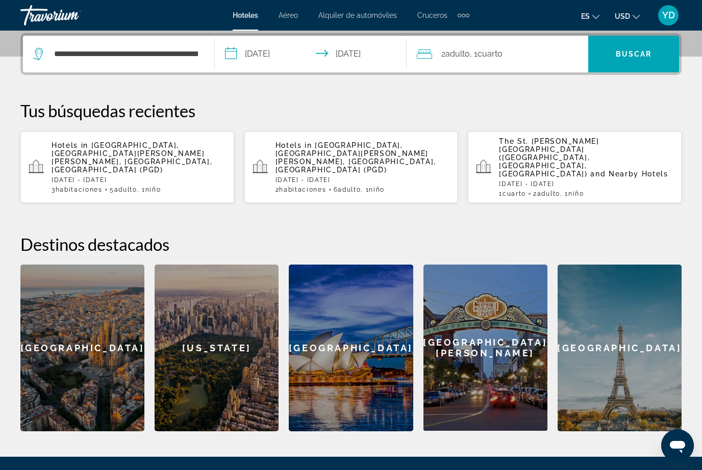
click at [376, 56] on input "**********" at bounding box center [313, 56] width 196 height 40
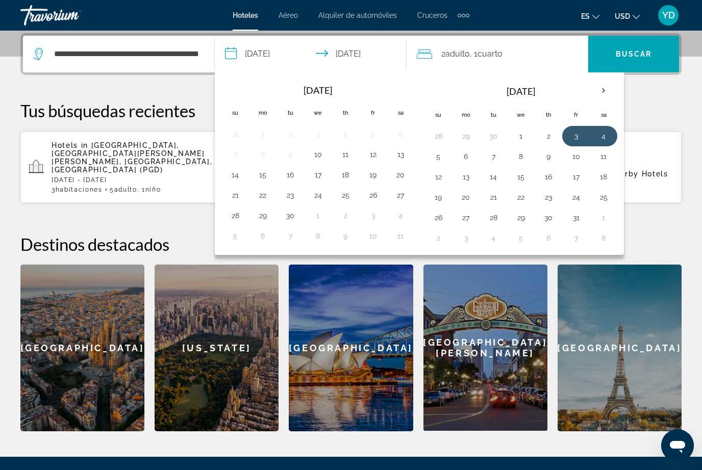
click at [434, 160] on button "5" at bounding box center [438, 156] width 16 height 14
click at [575, 141] on button "3" at bounding box center [576, 136] width 16 height 14
type input "**********"
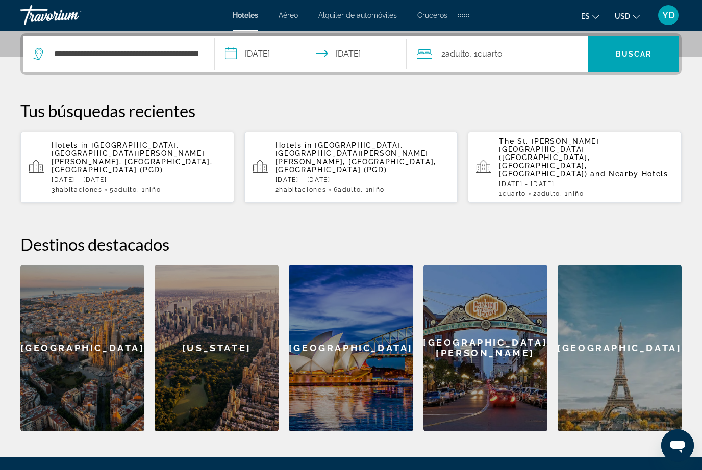
click at [630, 59] on span "Search widget" at bounding box center [633, 54] width 91 height 24
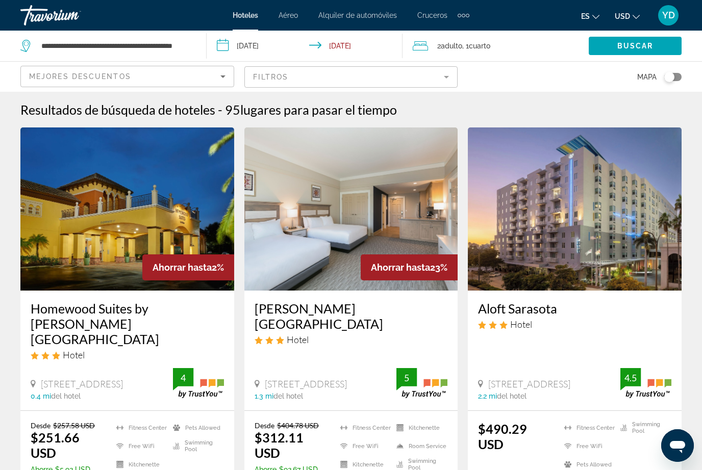
click at [198, 49] on app-destination-search "**********" at bounding box center [103, 46] width 207 height 31
click at [190, 51] on input "**********" at bounding box center [115, 45] width 151 height 15
type input "********"
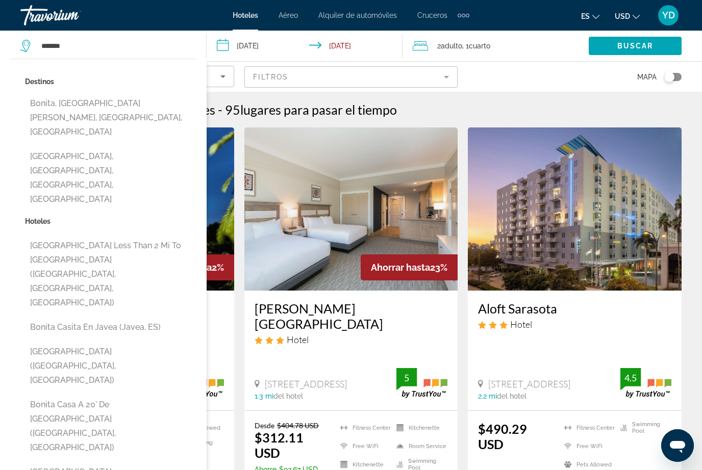
click at [51, 236] on button "Bonita Springs Beach House Less Than 2 Mi to Ocean (Bonita Springs, FL, US)" at bounding box center [110, 274] width 171 height 77
type input "**********"
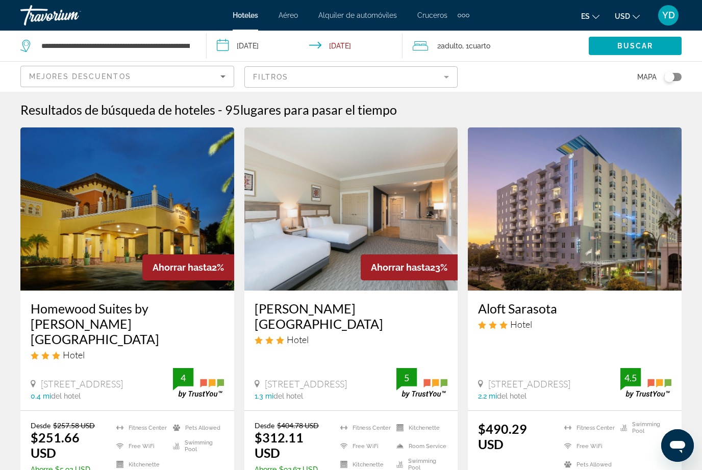
click at [637, 58] on span "Search widget" at bounding box center [635, 46] width 93 height 24
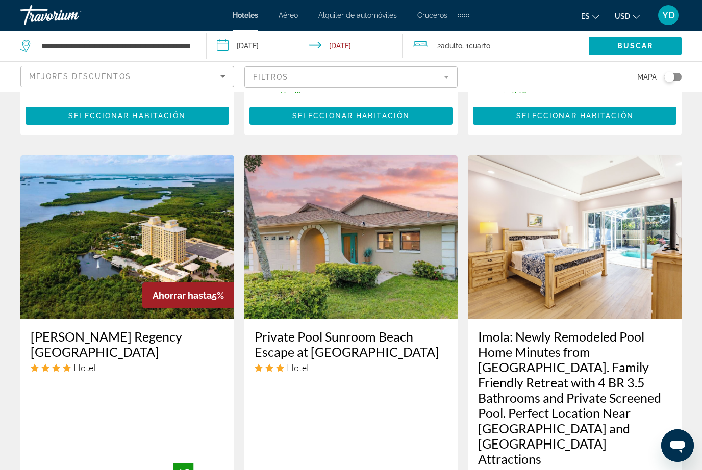
scroll to position [1195, 0]
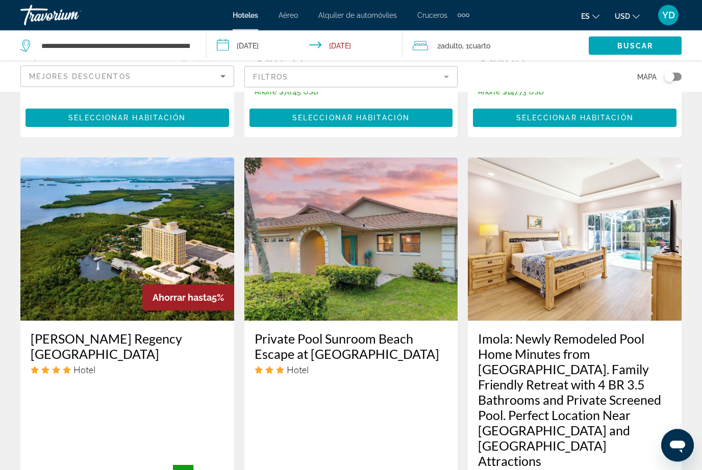
click at [631, 256] on img "Main content" at bounding box center [575, 239] width 214 height 163
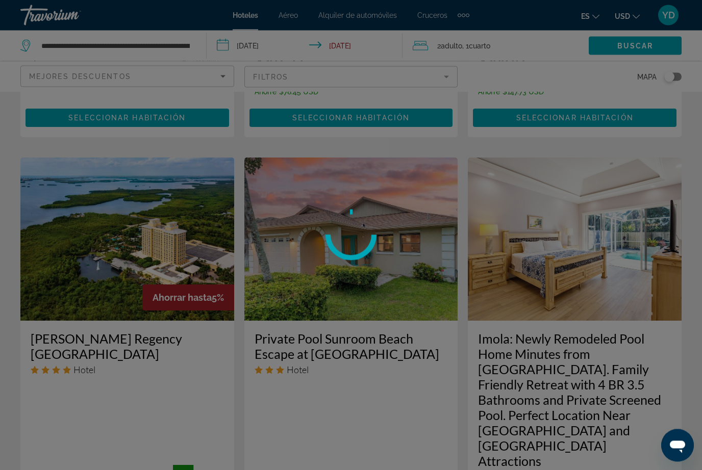
scroll to position [1196, 0]
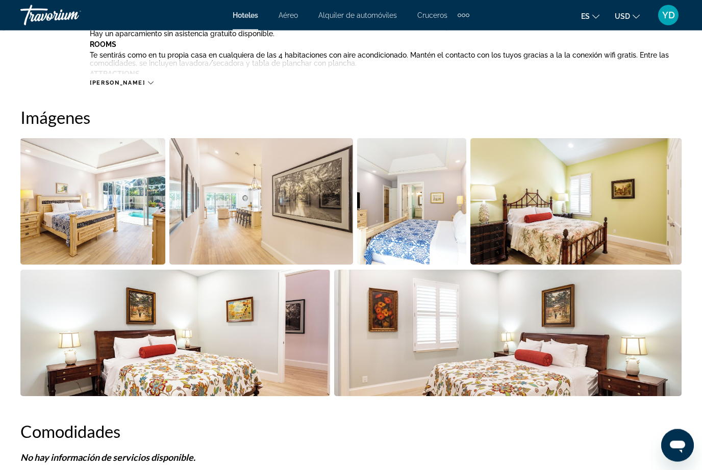
scroll to position [574, 0]
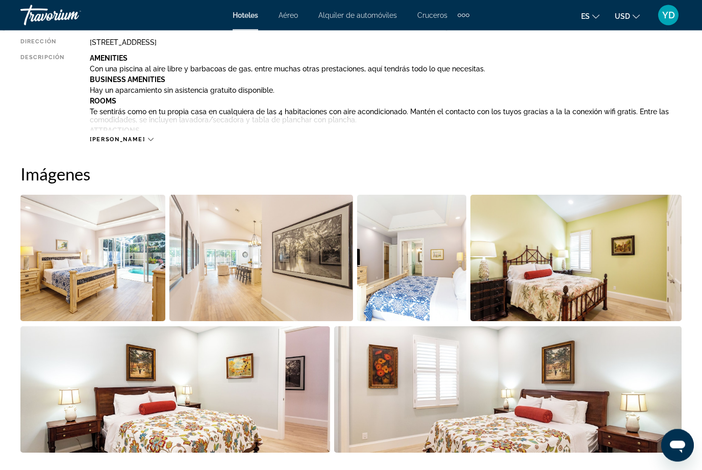
click at [617, 397] on img "Open full-screen image slider" at bounding box center [508, 390] width 348 height 127
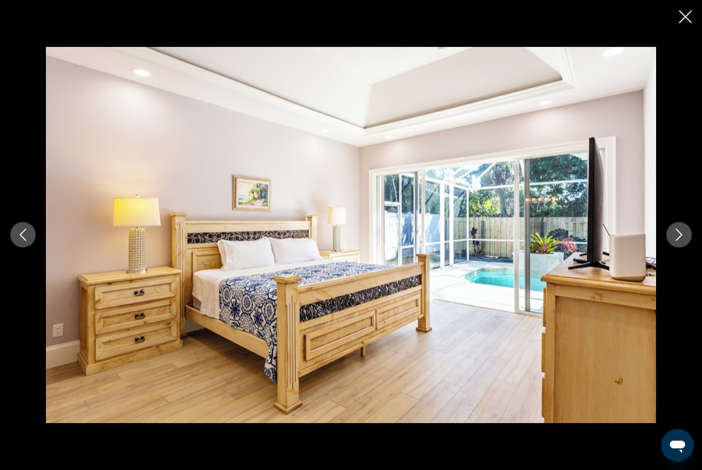
scroll to position [575, 0]
click at [689, 241] on button "Next image" at bounding box center [679, 235] width 26 height 26
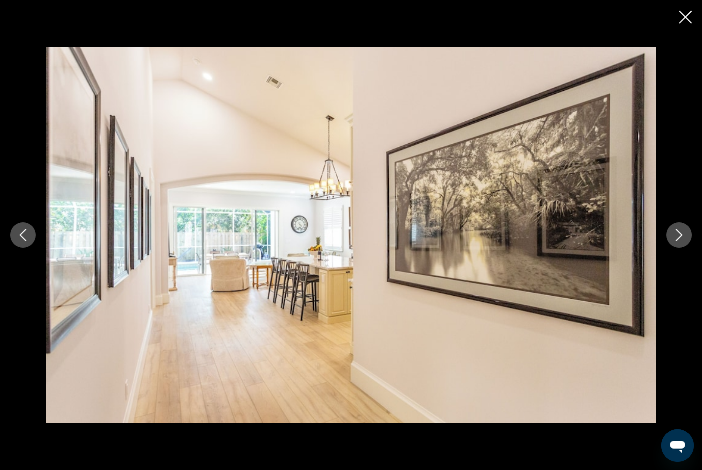
click at [678, 246] on button "Next image" at bounding box center [679, 235] width 26 height 26
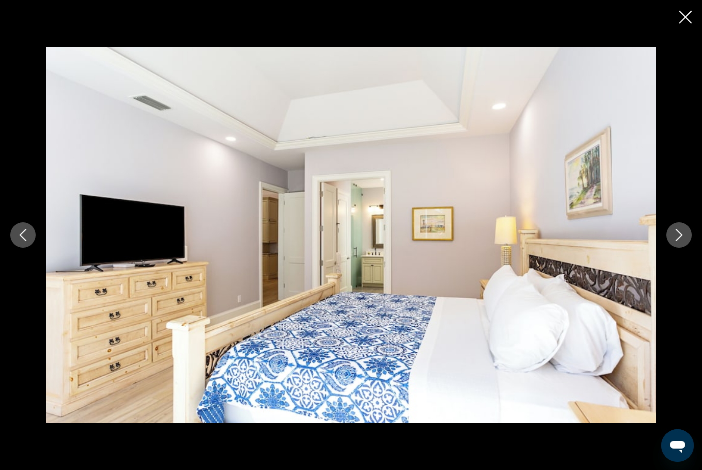
click at [676, 243] on button "Next image" at bounding box center [679, 235] width 26 height 26
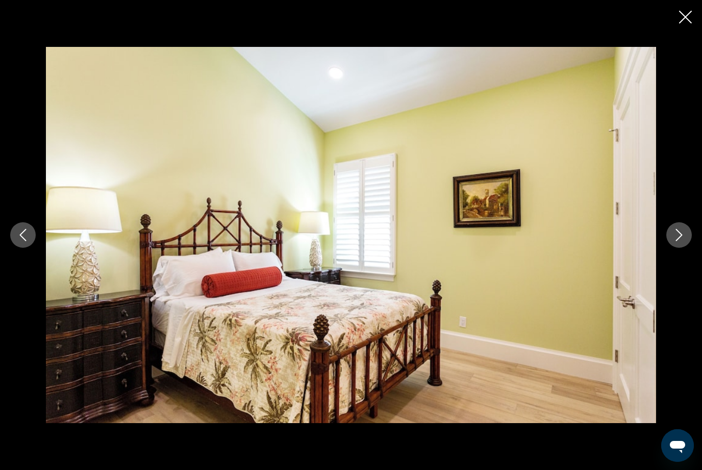
click at [678, 247] on button "Next image" at bounding box center [679, 235] width 26 height 26
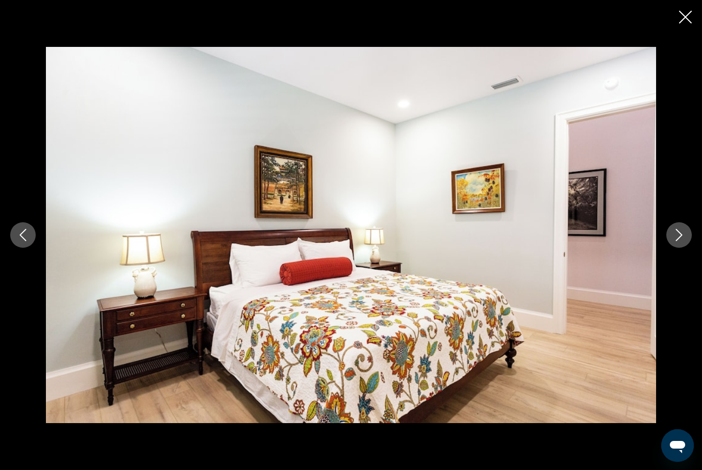
click at [685, 241] on button "Next image" at bounding box center [679, 235] width 26 height 26
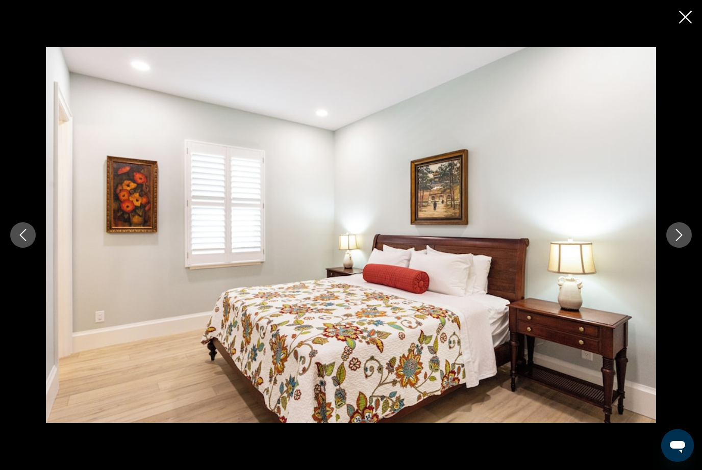
click at [684, 241] on icon "Next image" at bounding box center [679, 235] width 12 height 12
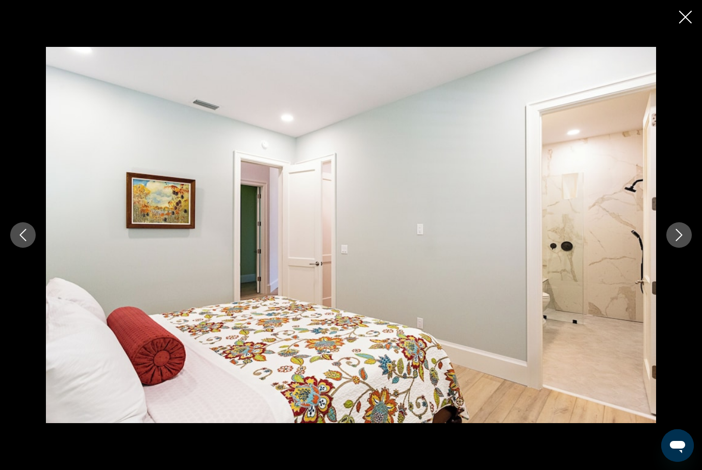
click at [683, 241] on button "Next image" at bounding box center [679, 235] width 26 height 26
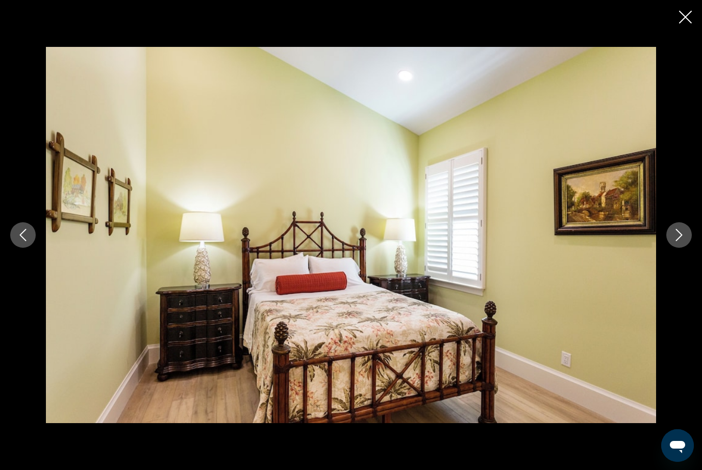
click at [680, 245] on button "Next image" at bounding box center [679, 235] width 26 height 26
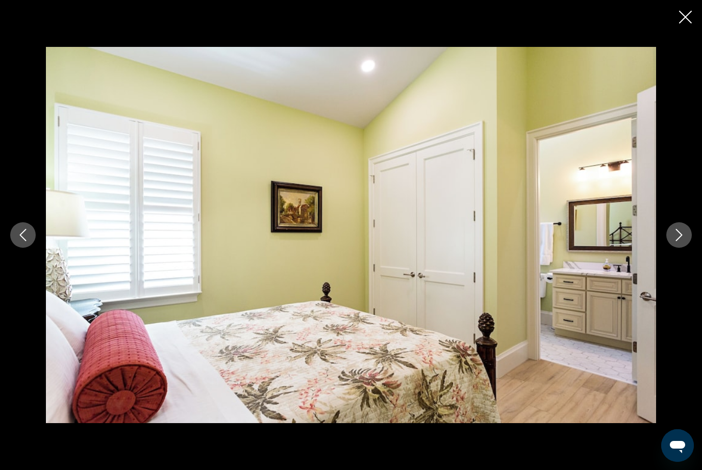
click at [679, 246] on button "Next image" at bounding box center [679, 235] width 26 height 26
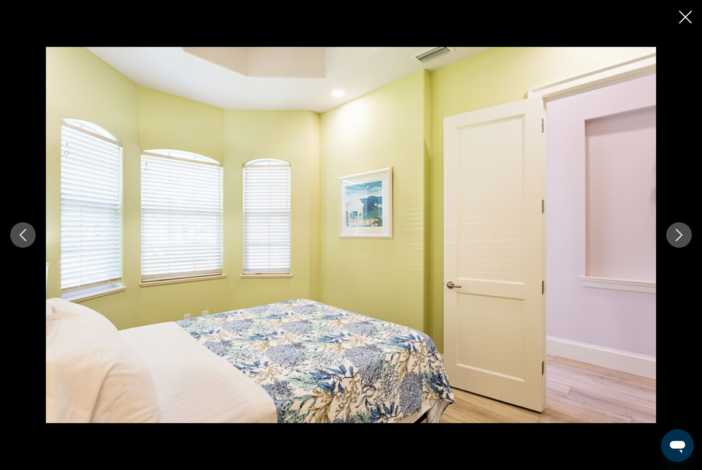
click at [678, 246] on button "Next image" at bounding box center [679, 235] width 26 height 26
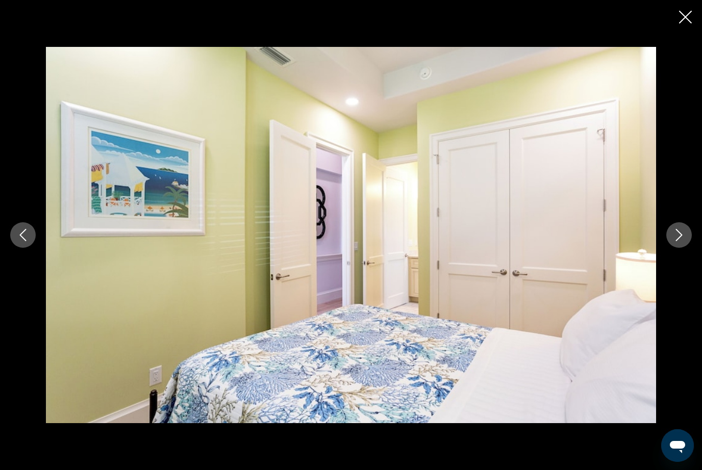
click at [678, 247] on button "Next image" at bounding box center [679, 235] width 26 height 26
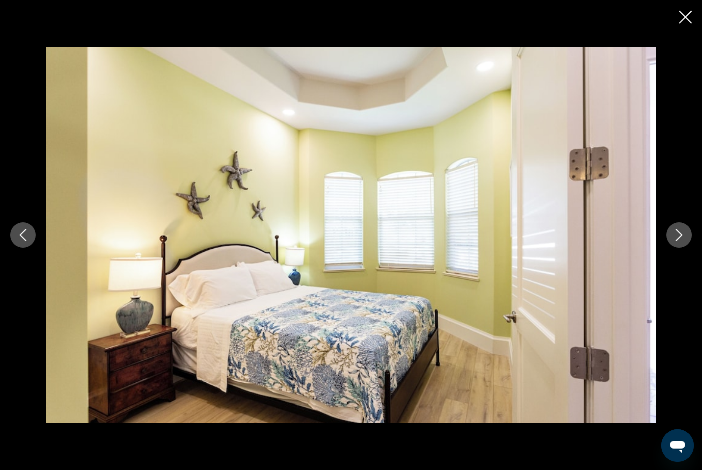
click at [676, 246] on button "Next image" at bounding box center [679, 235] width 26 height 26
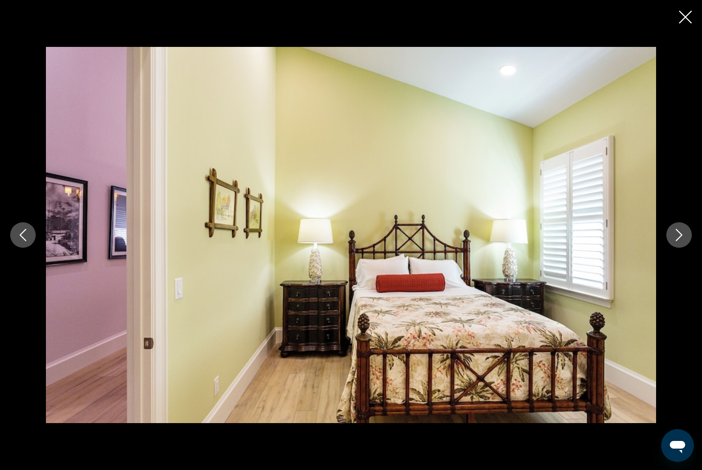
click at [678, 247] on button "Next image" at bounding box center [679, 235] width 26 height 26
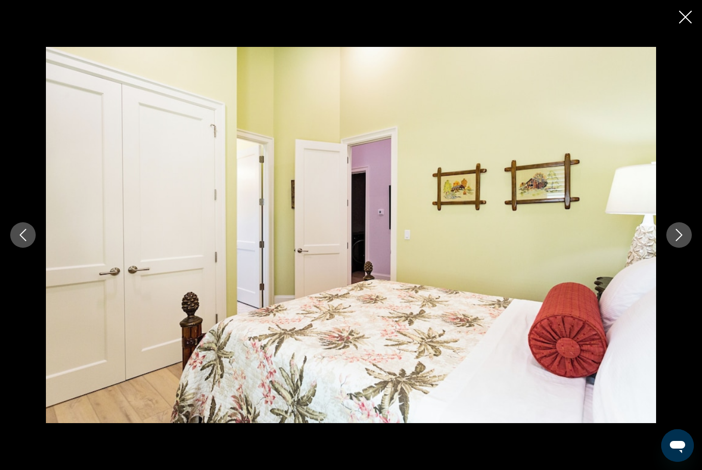
click at [683, 243] on button "Next image" at bounding box center [679, 235] width 26 height 26
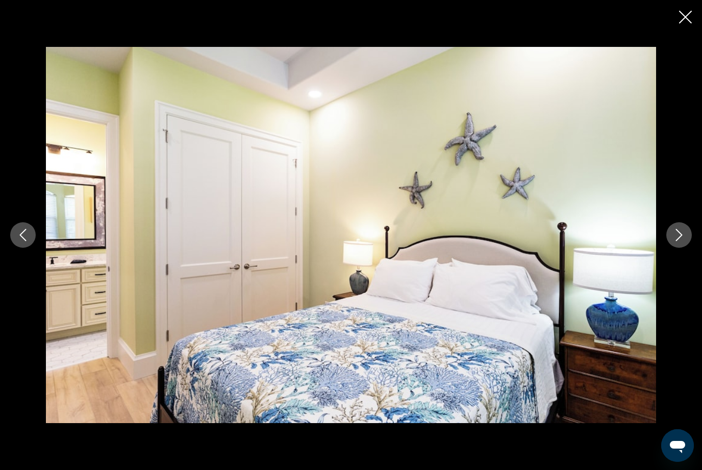
click at [681, 245] on button "Next image" at bounding box center [679, 235] width 26 height 26
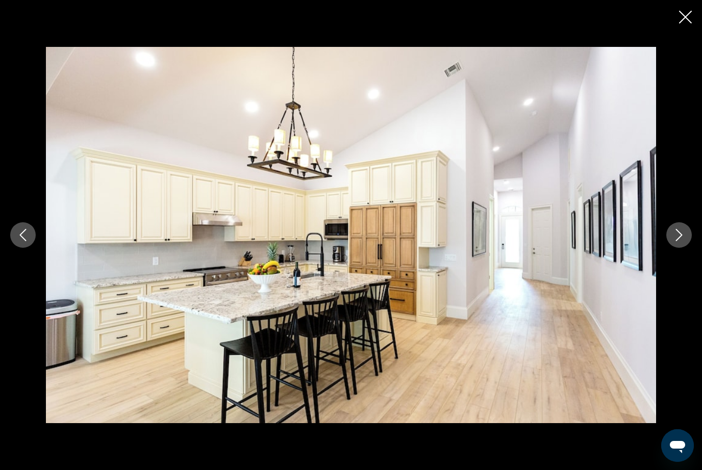
click at [680, 244] on button "Next image" at bounding box center [679, 235] width 26 height 26
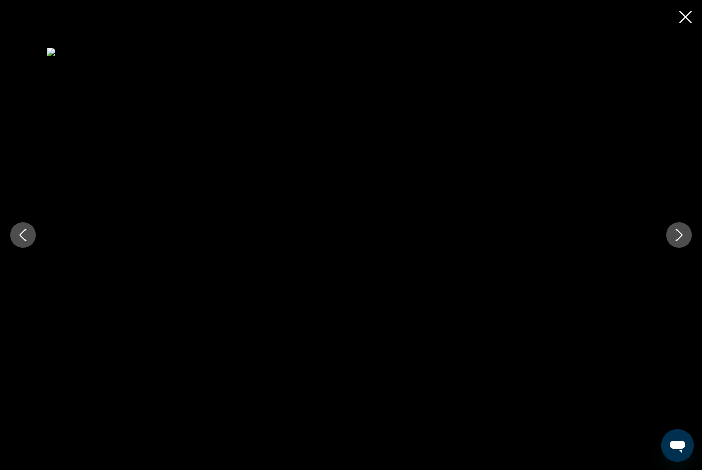
click at [679, 245] on button "Next image" at bounding box center [679, 235] width 26 height 26
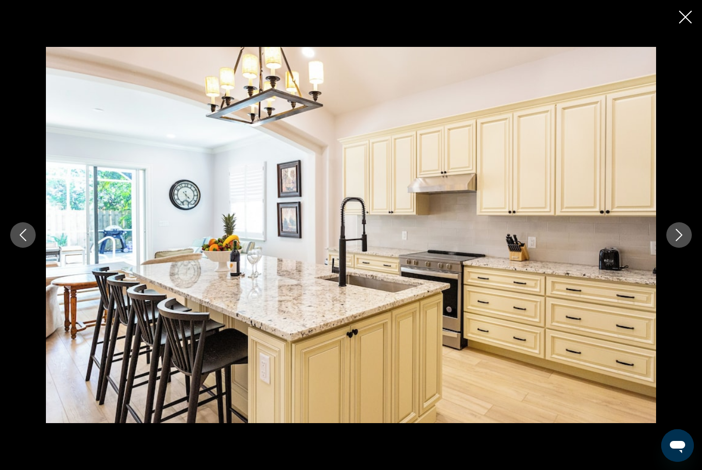
click at [678, 246] on button "Next image" at bounding box center [679, 235] width 26 height 26
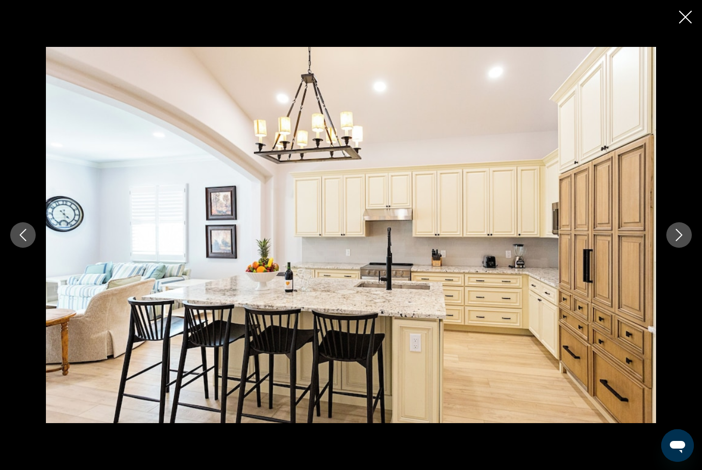
click at [678, 247] on button "Next image" at bounding box center [679, 235] width 26 height 26
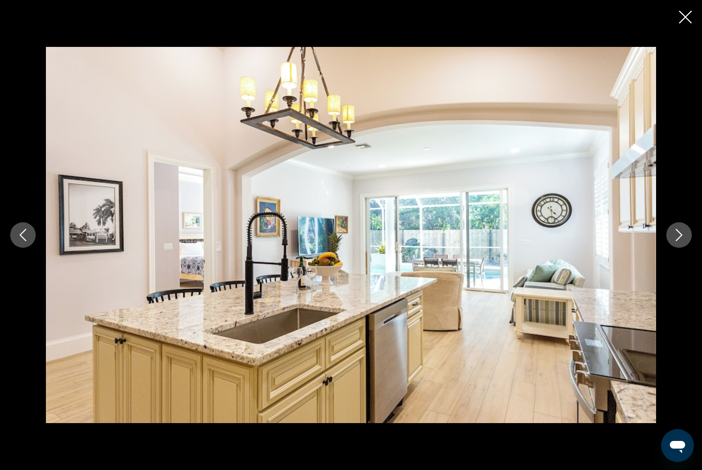
click at [676, 247] on button "Next image" at bounding box center [679, 235] width 26 height 26
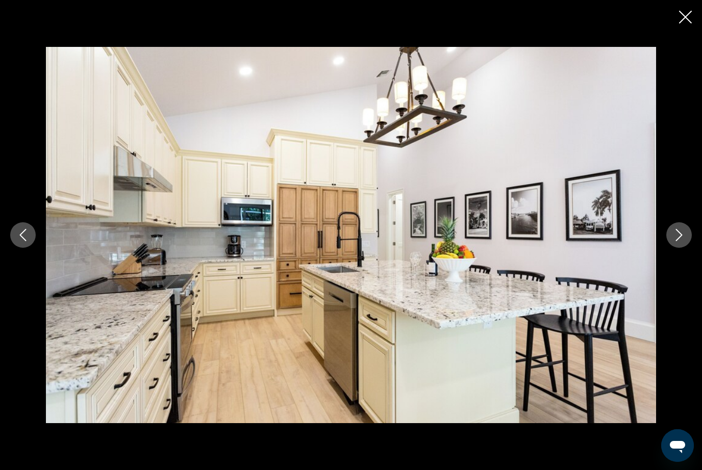
click at [677, 247] on button "Next image" at bounding box center [679, 235] width 26 height 26
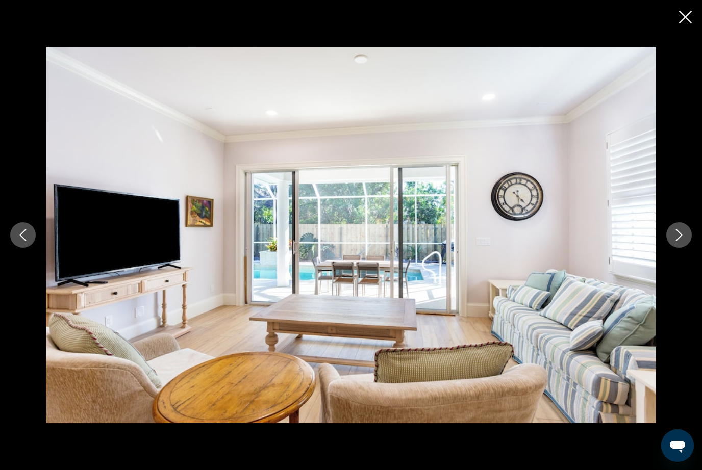
click at [674, 246] on button "Next image" at bounding box center [679, 235] width 26 height 26
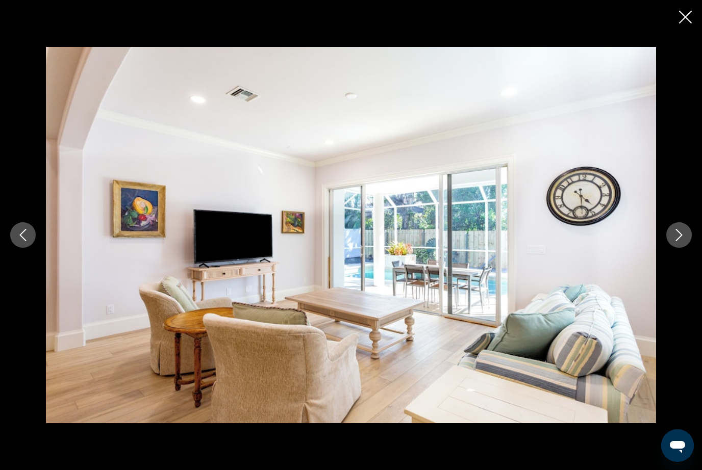
click at [674, 246] on button "Next image" at bounding box center [679, 235] width 26 height 26
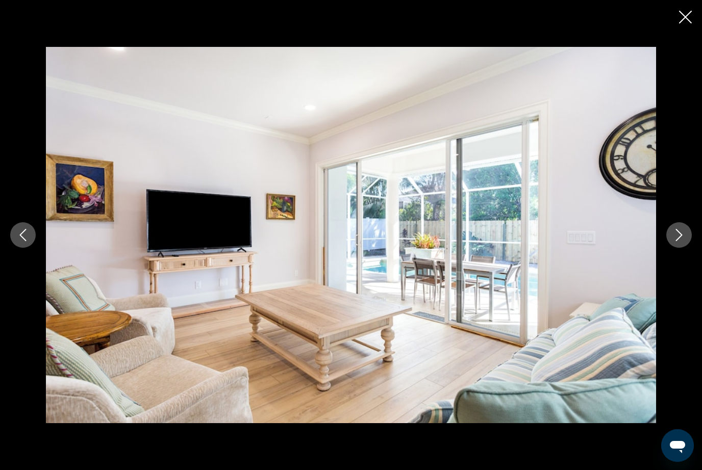
click at [671, 245] on button "Next image" at bounding box center [679, 235] width 26 height 26
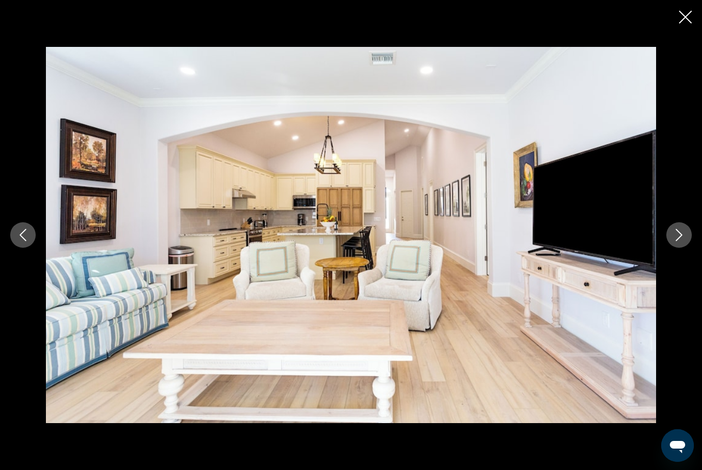
click at [670, 245] on button "Next image" at bounding box center [679, 235] width 26 height 26
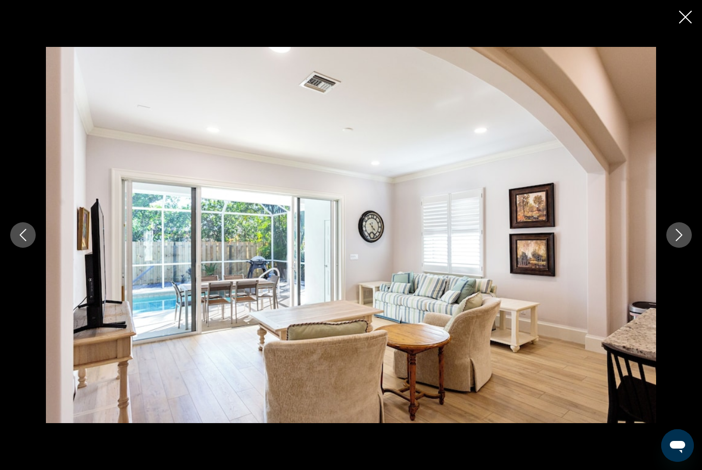
click at [674, 250] on div "prev next" at bounding box center [351, 235] width 702 height 377
click at [683, 234] on icon "Next image" at bounding box center [679, 235] width 12 height 12
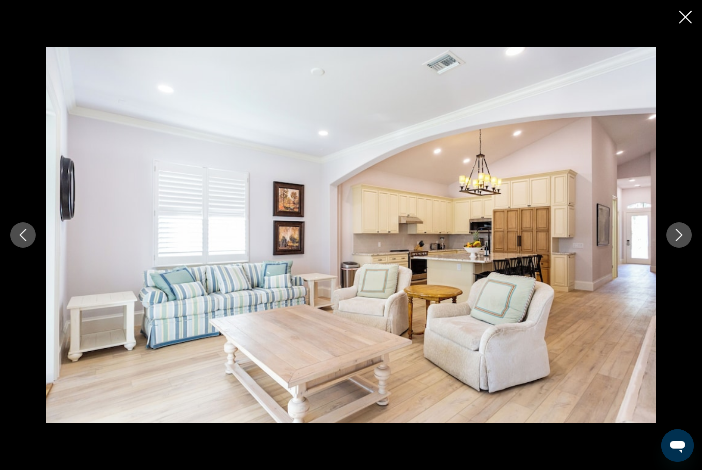
click at [682, 240] on icon "Next image" at bounding box center [679, 235] width 12 height 12
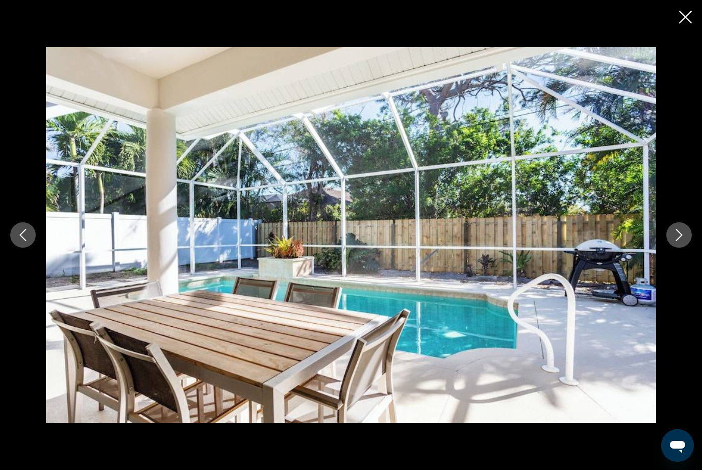
click at [680, 241] on button "Next image" at bounding box center [679, 235] width 26 height 26
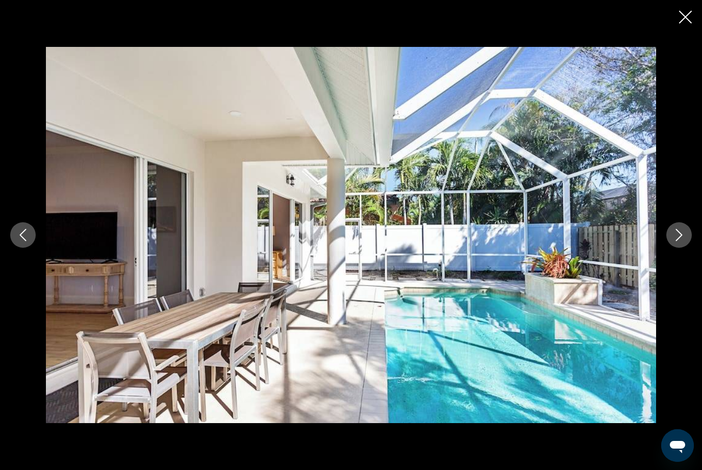
click at [679, 244] on button "Next image" at bounding box center [679, 235] width 26 height 26
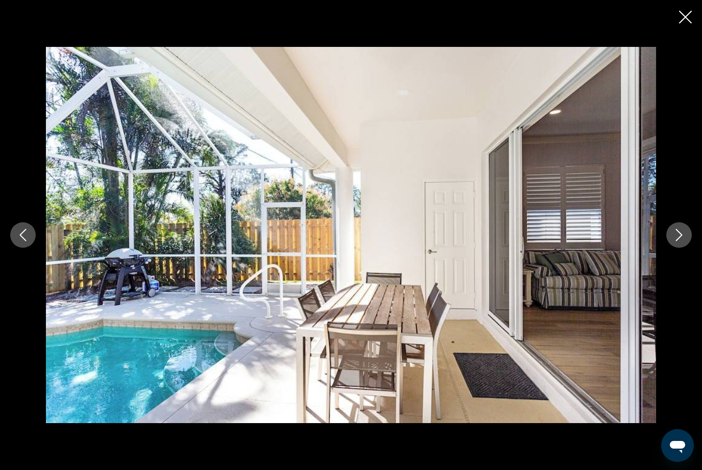
click at [678, 244] on button "Next image" at bounding box center [679, 235] width 26 height 26
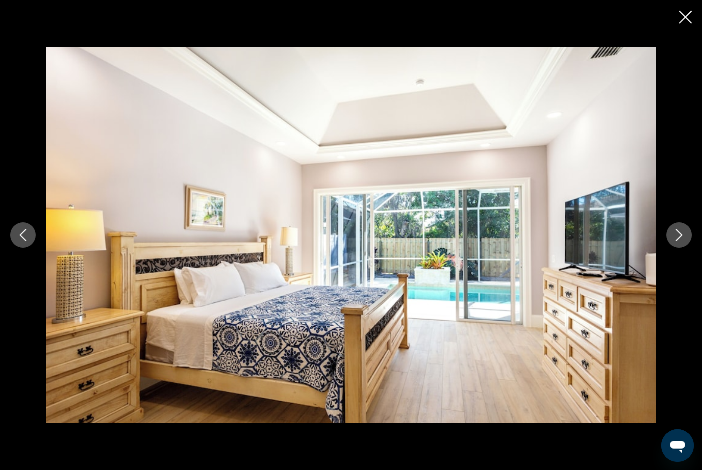
click at [681, 14] on icon "Close slideshow" at bounding box center [685, 17] width 13 height 13
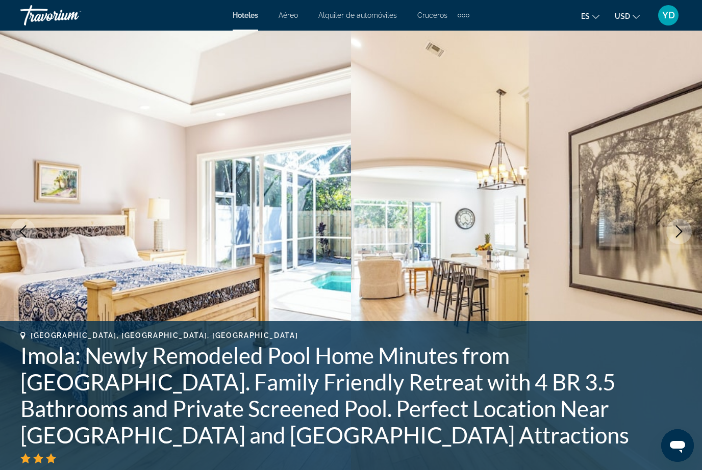
scroll to position [0, 0]
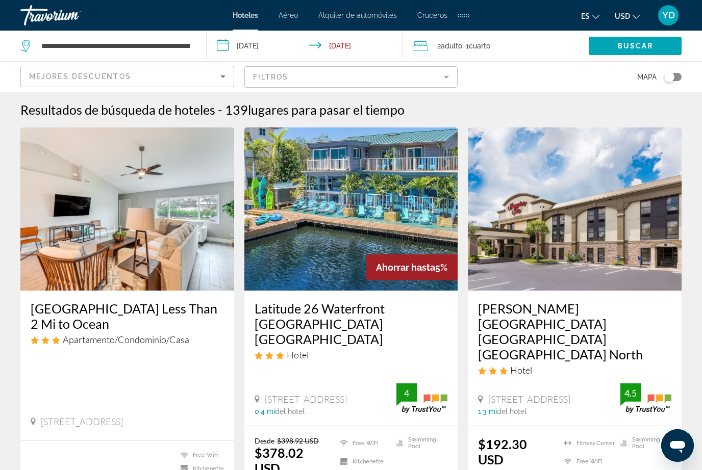
click at [198, 54] on app-destination-search "**********" at bounding box center [103, 46] width 207 height 31
click at [179, 54] on input "**********" at bounding box center [115, 45] width 151 height 15
type input "******"
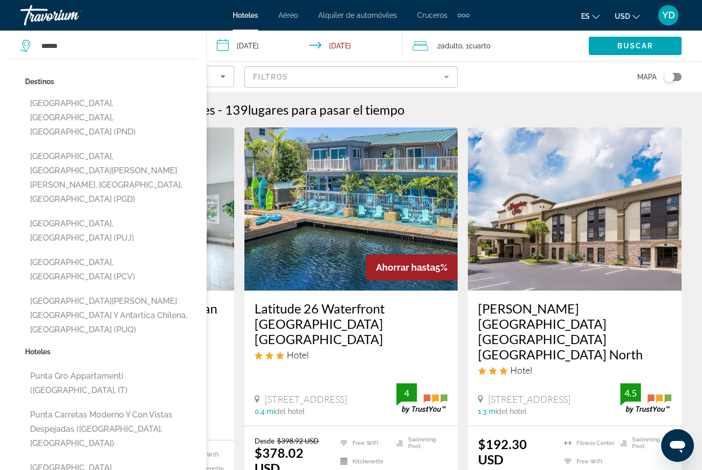
click at [53, 147] on button "[GEOGRAPHIC_DATA], [GEOGRAPHIC_DATA][PERSON_NAME][PERSON_NAME], [GEOGRAPHIC_DAT…" at bounding box center [110, 178] width 171 height 62
type input "**********"
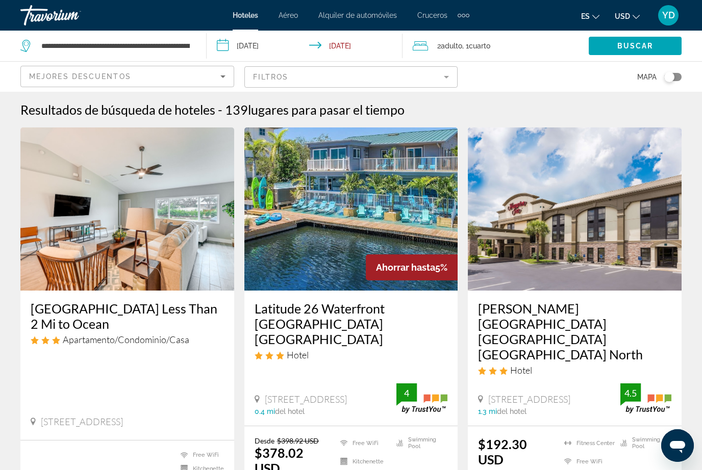
click at [647, 43] on span "Buscar" at bounding box center [635, 46] width 36 height 8
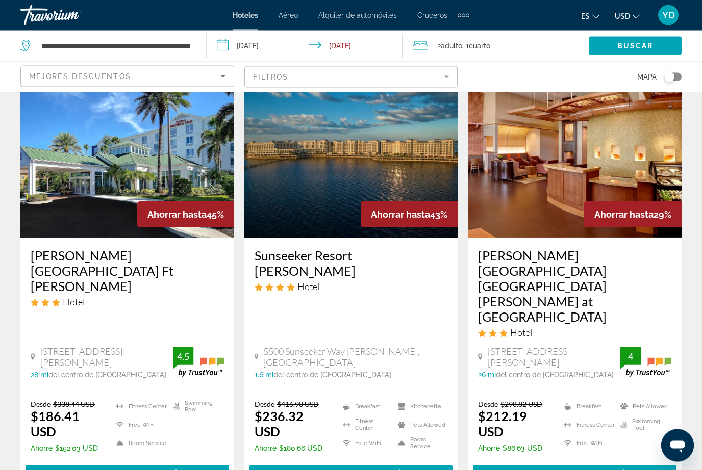
scroll to position [53, 0]
click at [406, 196] on img "Main content" at bounding box center [351, 155] width 214 height 163
